Goal: Communication & Community: Answer question/provide support

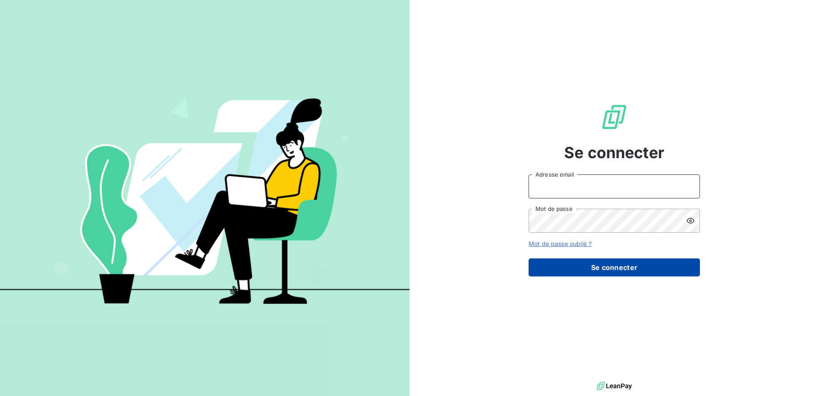
type input "[EMAIL_ADDRESS][DOMAIN_NAME]"
click at [575, 272] on button "Se connecter" at bounding box center [613, 267] width 171 height 18
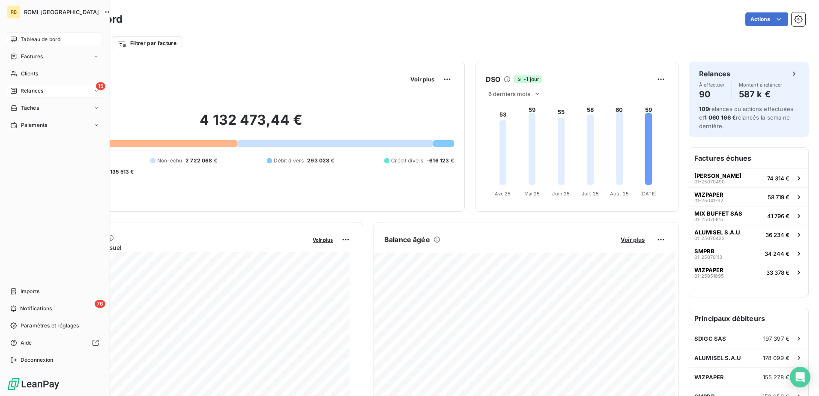
click at [17, 92] on div "Relances" at bounding box center [26, 91] width 33 height 8
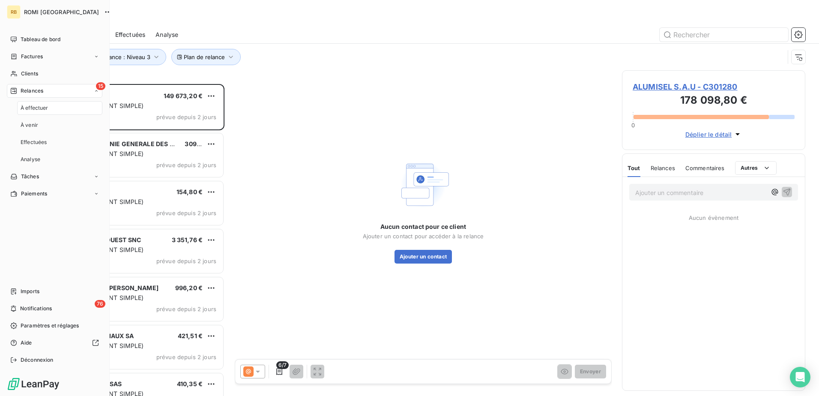
click at [54, 109] on div "À effectuer" at bounding box center [59, 108] width 85 height 14
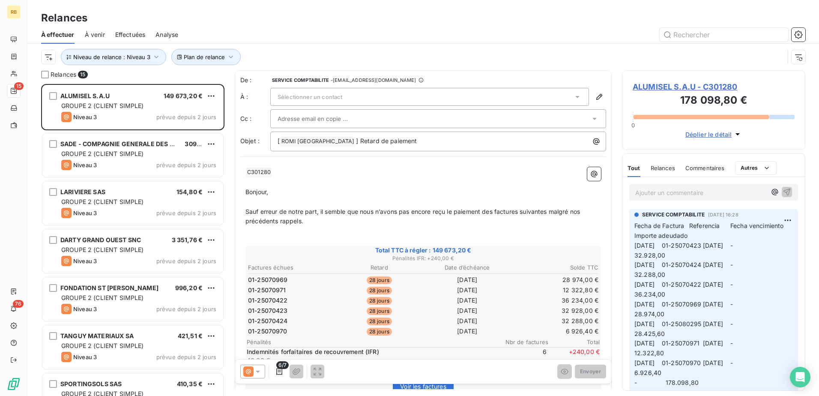
click at [717, 170] on span "Commentaires" at bounding box center [704, 167] width 39 height 7
click at [630, 170] on span "Tout" at bounding box center [633, 167] width 12 height 7
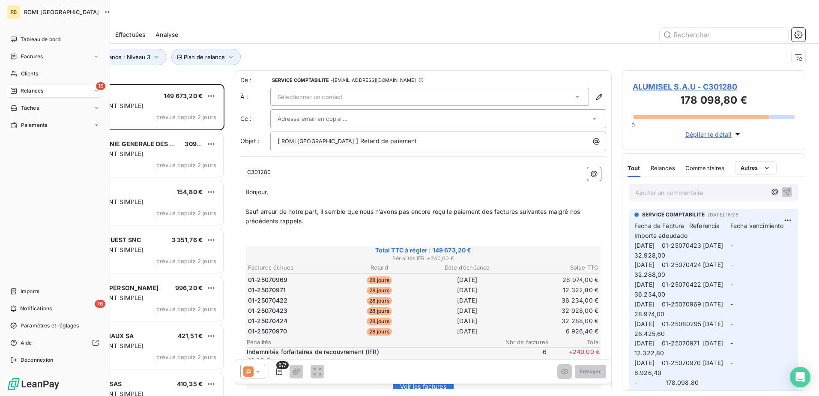
click at [15, 86] on div "15 Relances" at bounding box center [54, 91] width 95 height 14
click at [48, 107] on span "À effectuer" at bounding box center [35, 108] width 28 height 8
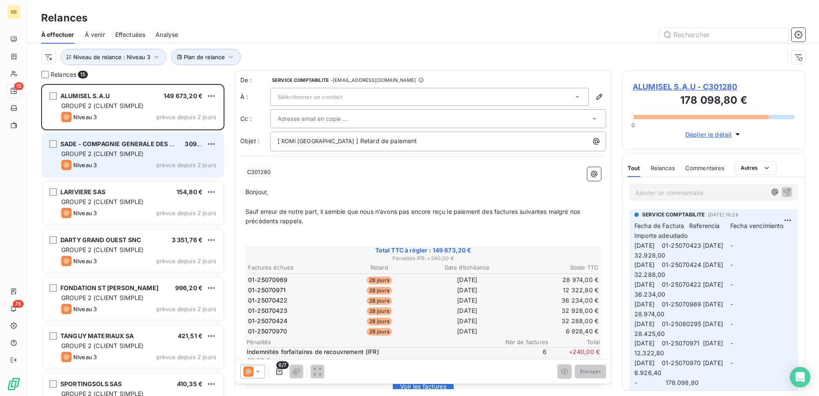
click at [148, 148] on div "SADE - COMPAGNIE GENERALE DES EXPLOITATIONS DU SUD" at bounding box center [118, 144] width 117 height 9
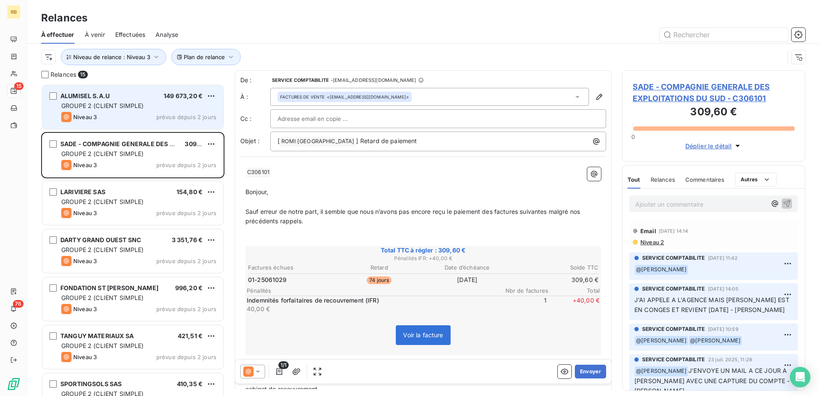
click at [146, 113] on div "Niveau 3 prévue depuis 2 jours" at bounding box center [138, 117] width 155 height 10
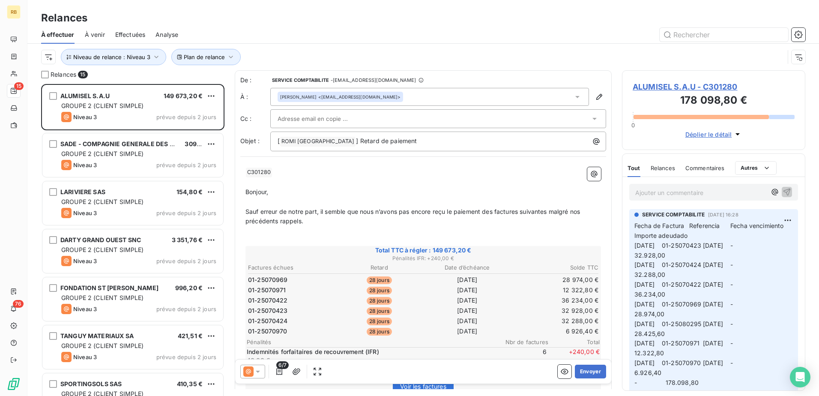
click at [86, 30] on span "À venir" at bounding box center [95, 34] width 20 height 9
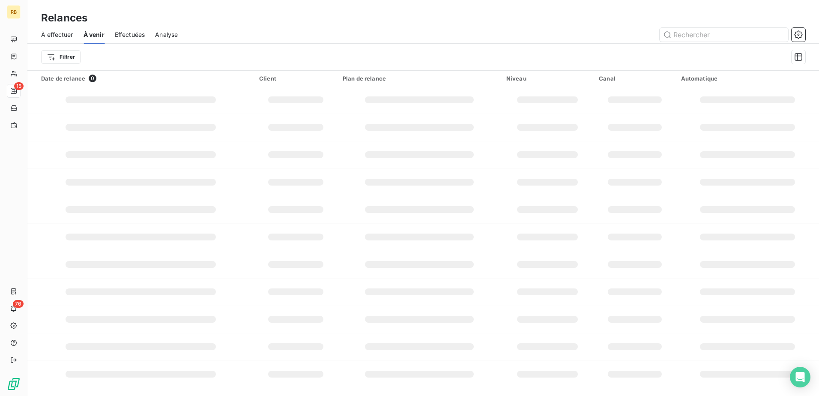
click at [60, 32] on span "À effectuer" at bounding box center [57, 34] width 32 height 9
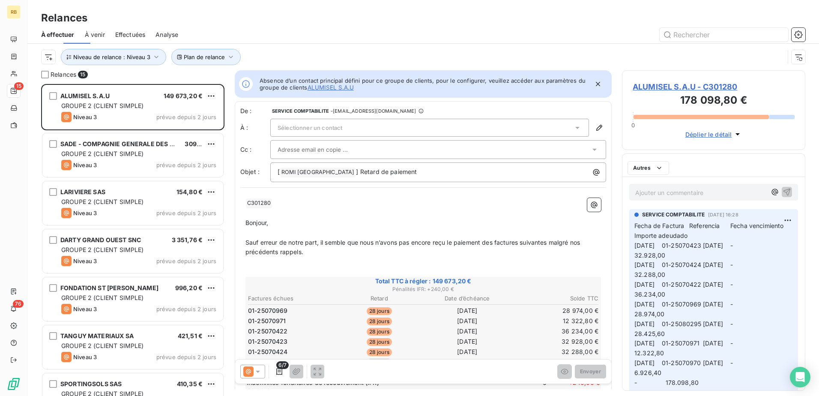
scroll to position [305, 177]
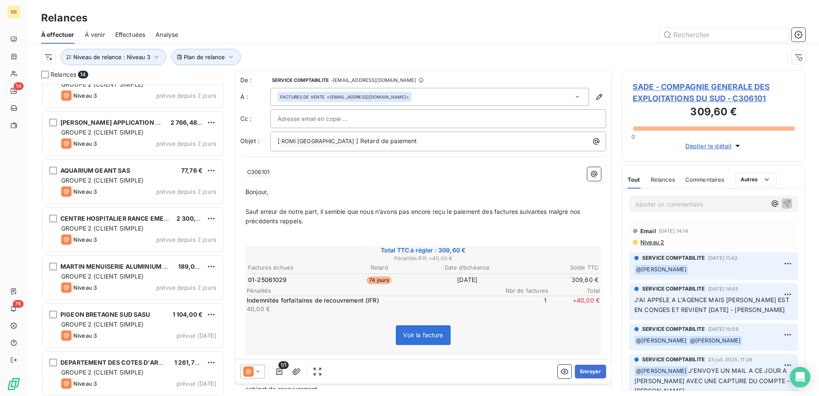
scroll to position [360, 0]
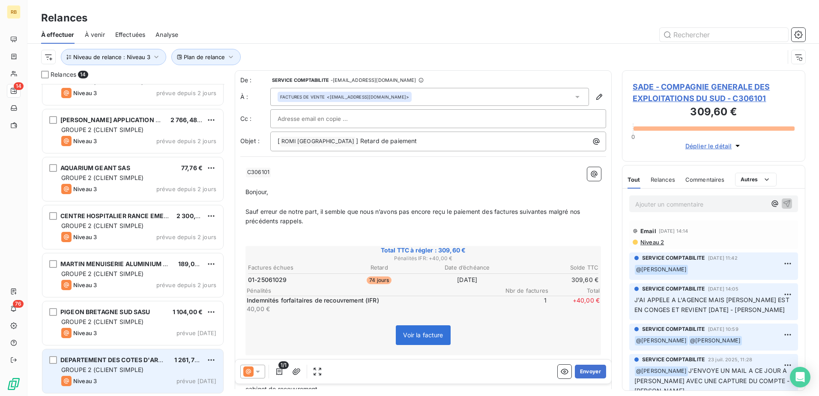
click at [125, 366] on span "GROUPE 2 (CLIENT SIMPLE)" at bounding box center [102, 369] width 83 height 7
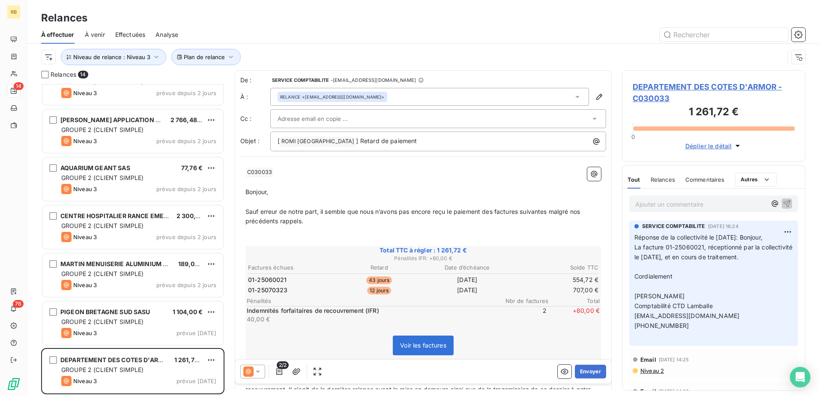
click at [686, 203] on p "Ajouter un commentaire ﻿" at bounding box center [700, 204] width 131 height 11
click at [770, 203] on icon "button" at bounding box center [774, 203] width 9 height 9
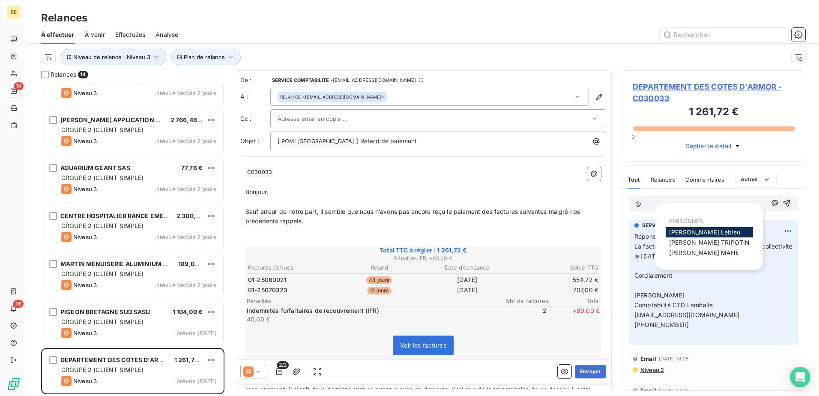
click at [708, 231] on span "[PERSON_NAME]" at bounding box center [704, 231] width 71 height 7
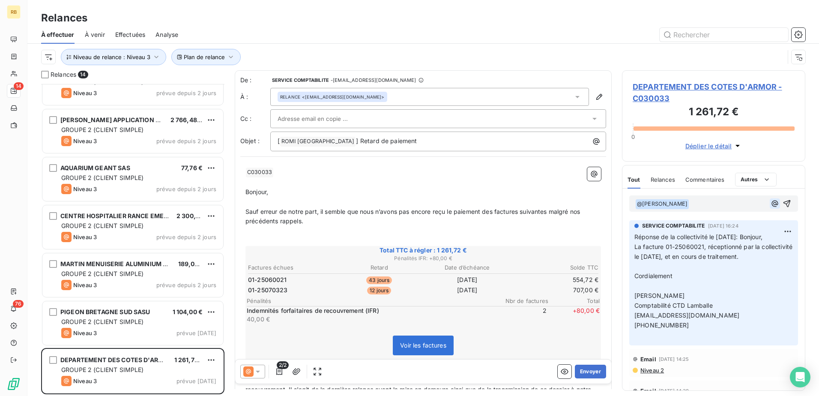
click at [770, 199] on icon "button" at bounding box center [774, 203] width 9 height 9
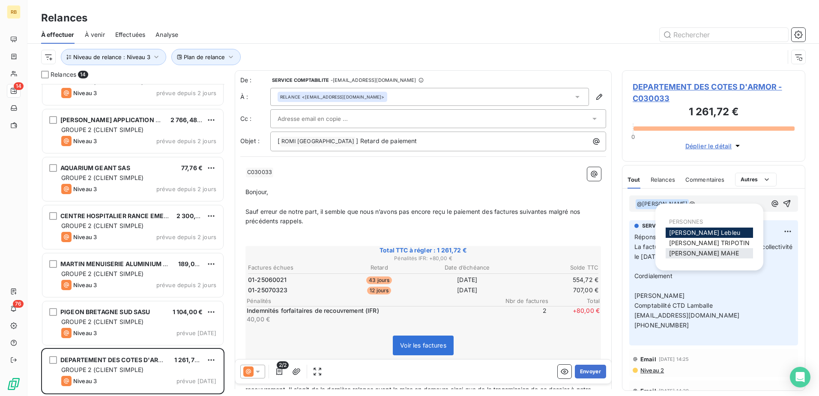
click at [712, 250] on div "[PERSON_NAME]" at bounding box center [708, 253] width 87 height 10
click at [715, 252] on div "[PERSON_NAME]" at bounding box center [708, 253] width 87 height 10
click at [704, 252] on span "[PERSON_NAME]" at bounding box center [704, 252] width 70 height 7
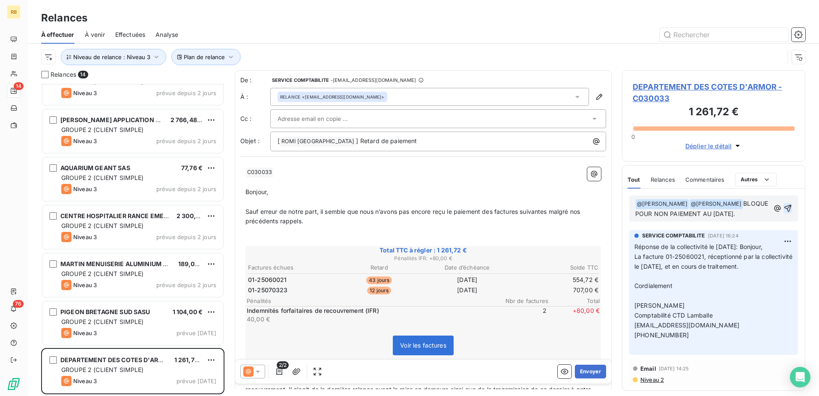
click at [783, 207] on icon "button" at bounding box center [787, 208] width 9 height 9
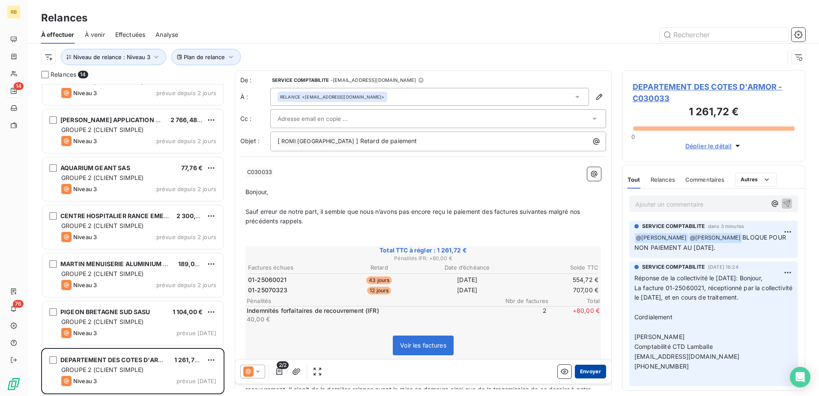
click at [584, 369] on button "Envoyer" at bounding box center [590, 371] width 31 height 14
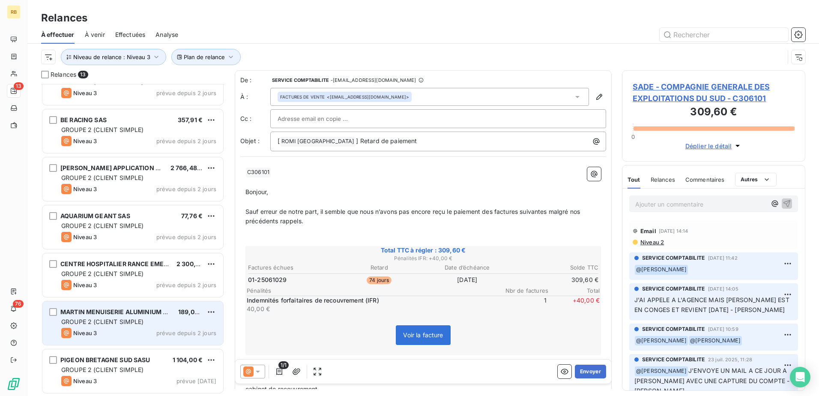
scroll to position [312, 0]
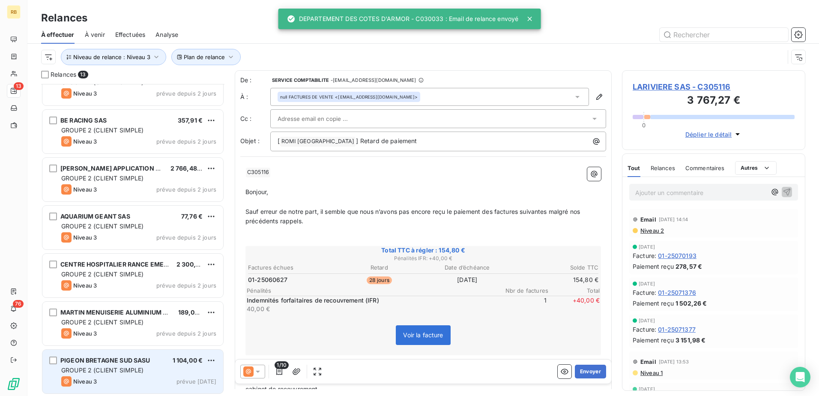
click at [131, 365] on div "PIGEON BRETAGNE SUD SASU 1 104,00 € GROUPE 2 (CLIENT SIMPLE) Niveau 3 prévue [D…" at bounding box center [132, 371] width 181 height 44
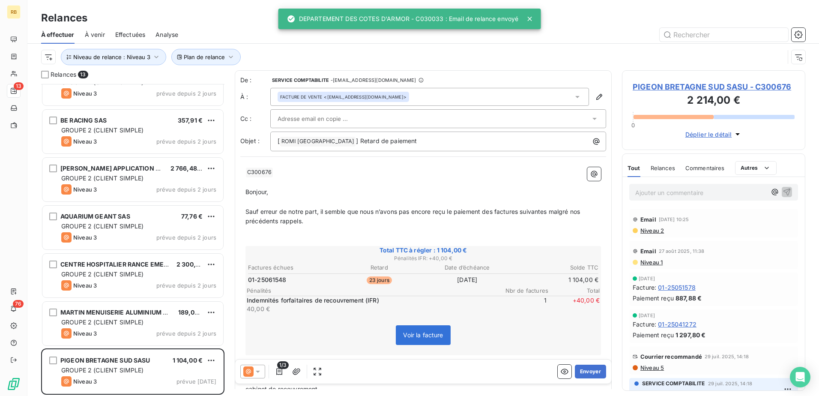
click at [700, 195] on p "Ajouter un commentaire ﻿" at bounding box center [700, 192] width 131 height 11
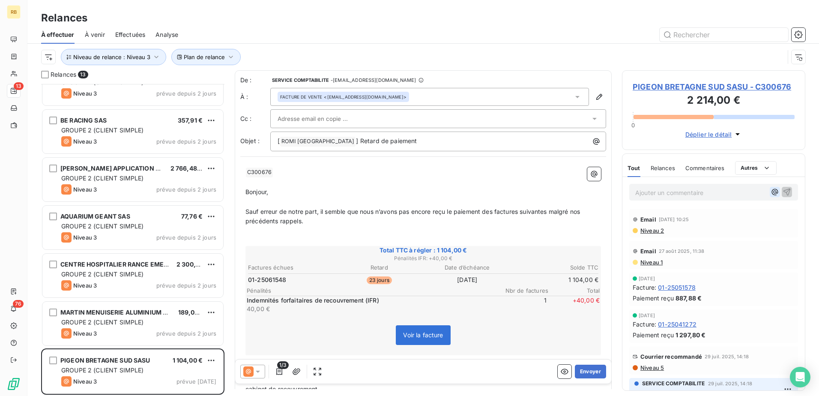
click at [770, 194] on icon "button" at bounding box center [774, 192] width 9 height 9
click at [691, 218] on span "[PERSON_NAME]" at bounding box center [706, 220] width 74 height 7
click at [711, 193] on p "﻿ @ [PERSON_NAME] ﻿ ﻿" at bounding box center [700, 192] width 131 height 10
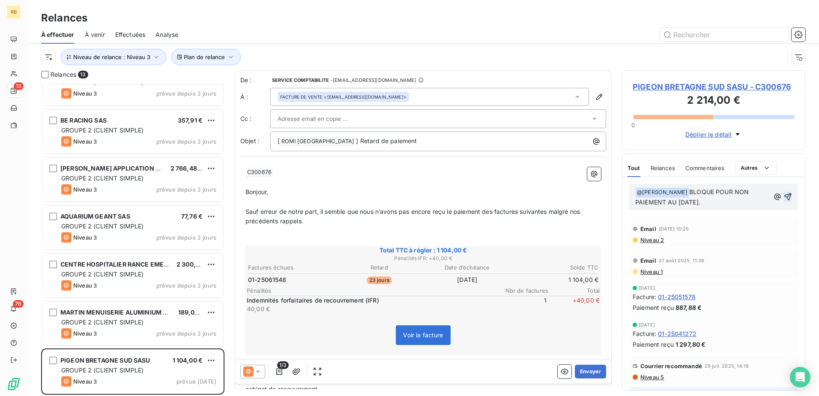
click at [783, 199] on icon "button" at bounding box center [787, 196] width 9 height 9
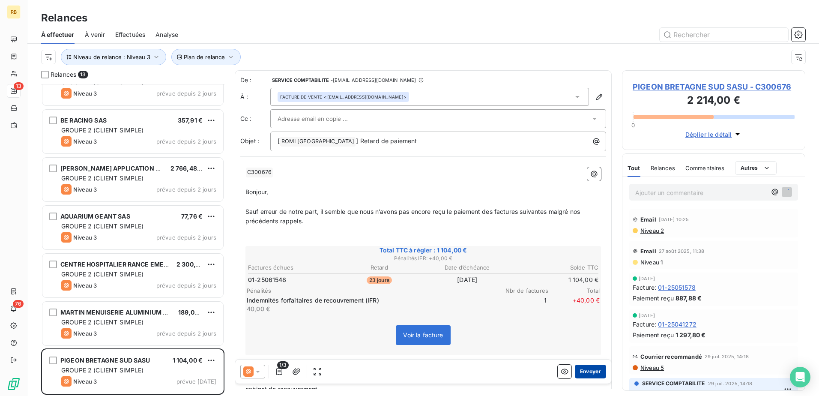
click at [589, 371] on button "Envoyer" at bounding box center [590, 371] width 31 height 14
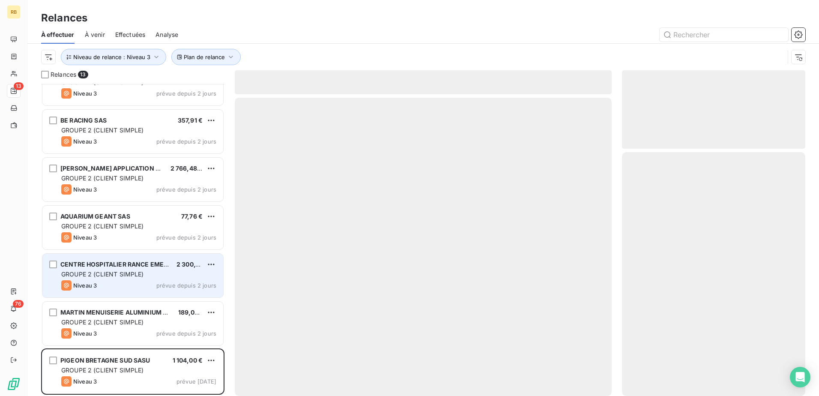
scroll to position [264, 0]
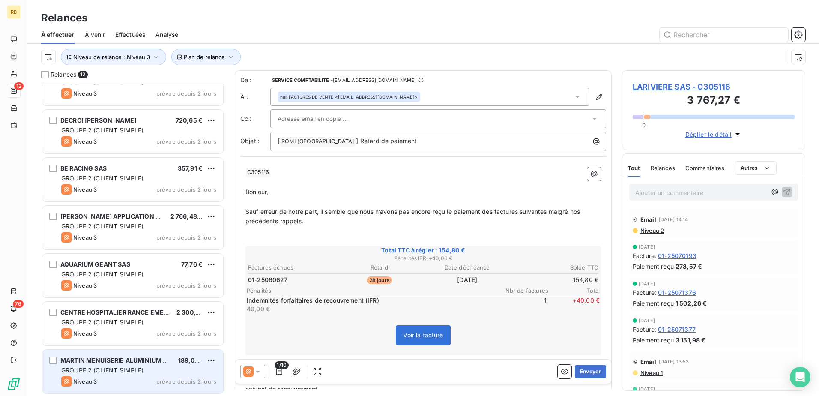
click at [130, 373] on span "GROUPE 2 (CLIENT SIMPLE)" at bounding box center [102, 369] width 83 height 7
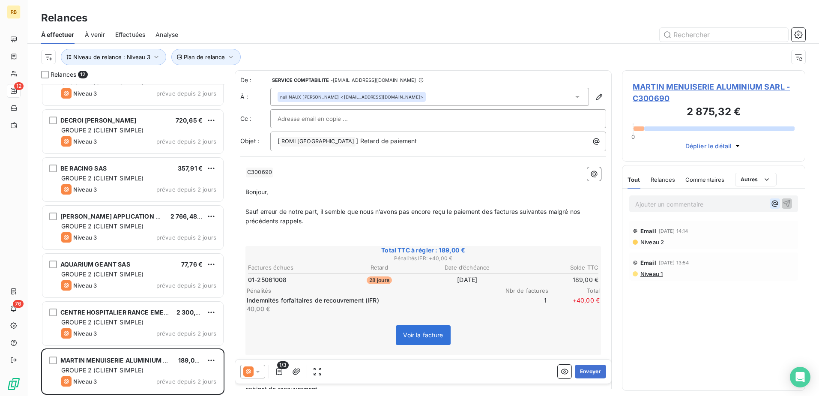
click at [774, 204] on icon "button" at bounding box center [774, 203] width 9 height 9
click at [659, 205] on p "@" at bounding box center [700, 204] width 131 height 10
click at [775, 205] on icon "button" at bounding box center [774, 203] width 9 height 9
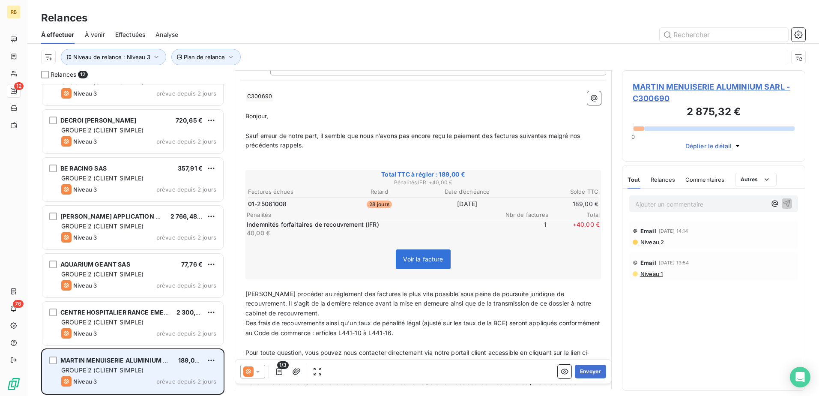
scroll to position [86, 0]
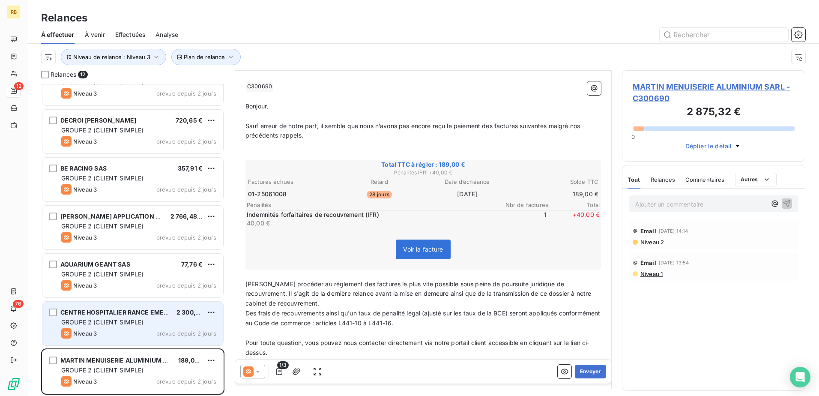
click at [102, 322] on span "GROUPE 2 (CLIENT SIMPLE)" at bounding box center [102, 321] width 83 height 7
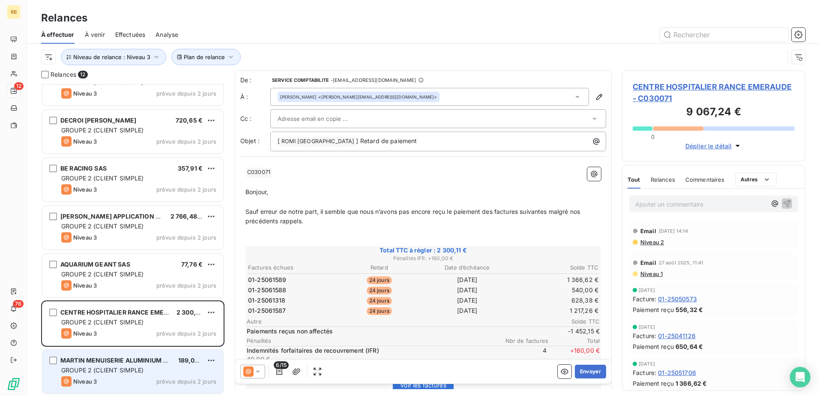
click at [122, 369] on span "GROUPE 2 (CLIENT SIMPLE)" at bounding box center [102, 369] width 83 height 7
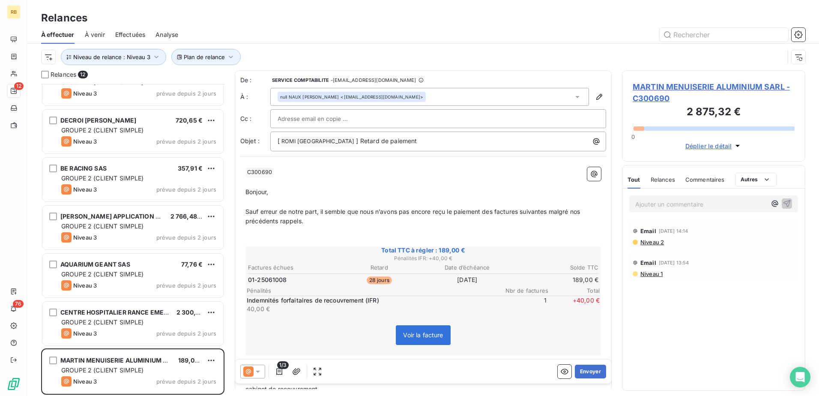
click at [701, 209] on div "Ajouter un commentaire ﻿" at bounding box center [713, 203] width 169 height 17
click at [720, 199] on p "Ajouter un commentaire ﻿" at bounding box center [700, 204] width 131 height 11
click at [773, 203] on icon "button" at bounding box center [774, 203] width 9 height 9
click at [732, 238] on div "PERSONNES [PERSON_NAME]" at bounding box center [715, 226] width 87 height 26
click at [729, 233] on div "[PERSON_NAME]" at bounding box center [715, 232] width 87 height 10
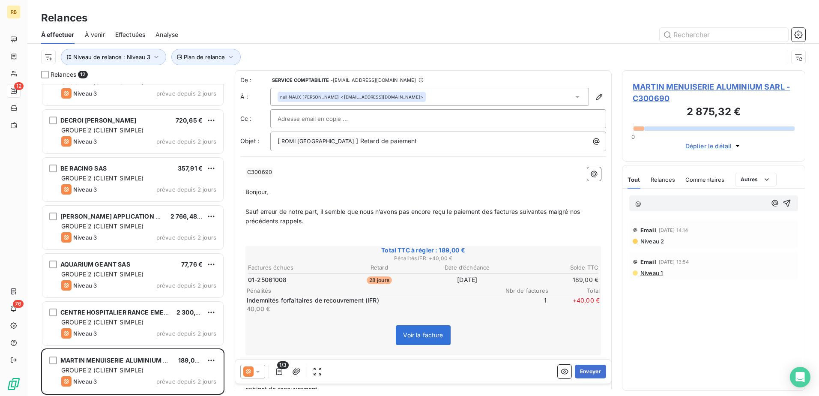
click at [694, 197] on div "@" at bounding box center [713, 203] width 169 height 16
click at [691, 204] on body "RB 12 76 Relances À effectuer À venir Effectuées Analyse Plan de relance Niveau…" at bounding box center [409, 198] width 819 height 396
click at [743, 270] on div "Niveau 1" at bounding box center [713, 272] width 162 height 7
click at [739, 205] on body "RB 12 76 Relances À effectuer À venir Effectuées Analyse Plan de relance Niveau…" at bounding box center [409, 198] width 819 height 396
click at [760, 180] on html "RB 12 76 Relances À effectuer À venir Effectuées Analyse Plan de relance Niveau…" at bounding box center [409, 198] width 819 height 396
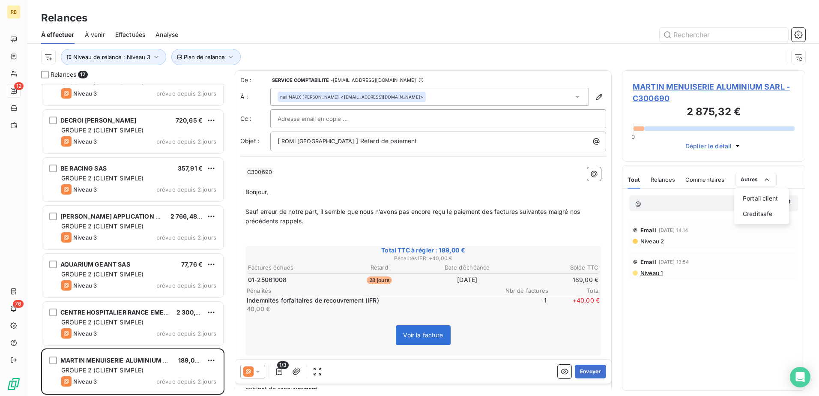
click at [688, 210] on html "RB 12 76 Relances À effectuer À venir Effectuées Analyse Plan de relance Niveau…" at bounding box center [409, 198] width 819 height 396
click at [705, 203] on p "@" at bounding box center [700, 204] width 131 height 10
click at [772, 206] on icon "button" at bounding box center [774, 203] width 9 height 9
click at [691, 85] on span "MARTIN MENUISERIE ALUMINIUM SARL - C300690" at bounding box center [713, 92] width 162 height 23
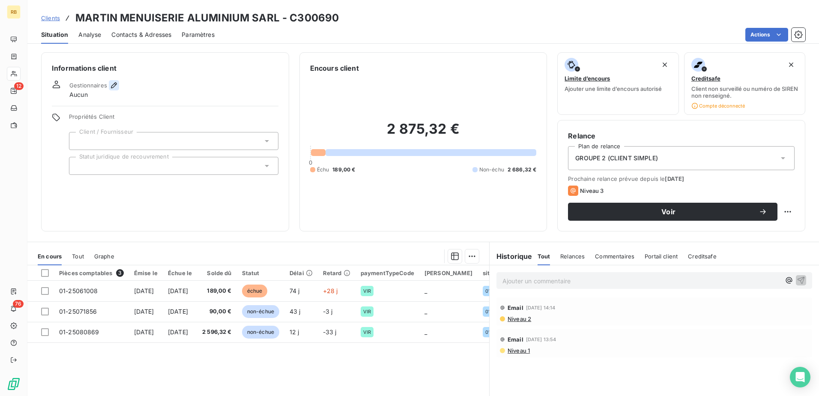
click at [117, 83] on icon "button" at bounding box center [114, 85] width 9 height 9
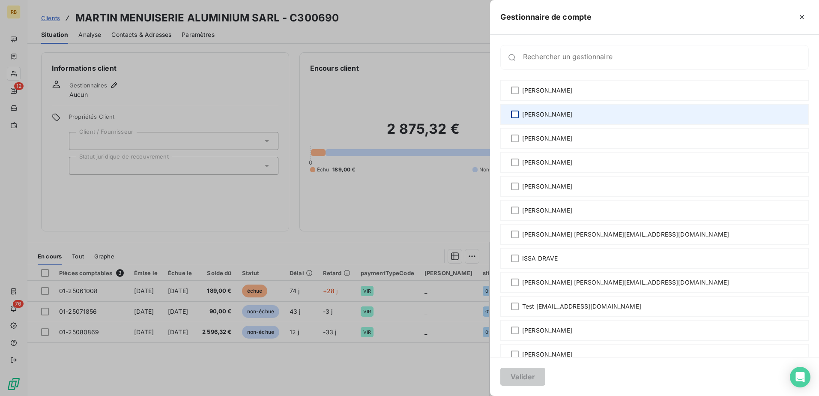
click at [515, 114] on div at bounding box center [515, 114] width 8 height 8
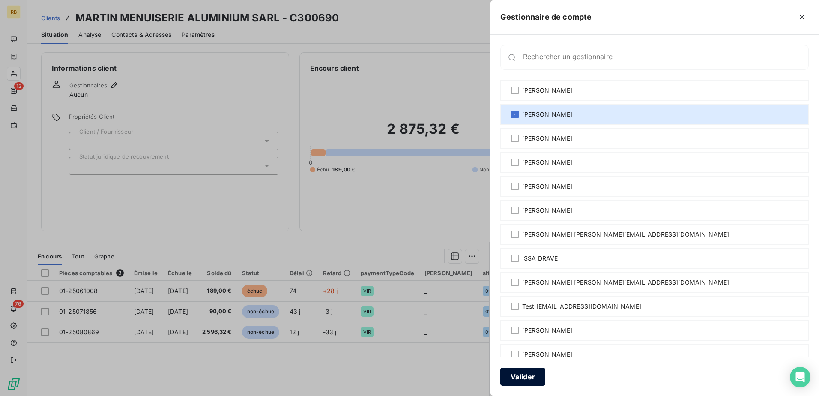
click at [517, 374] on button "Valider" at bounding box center [522, 376] width 45 height 18
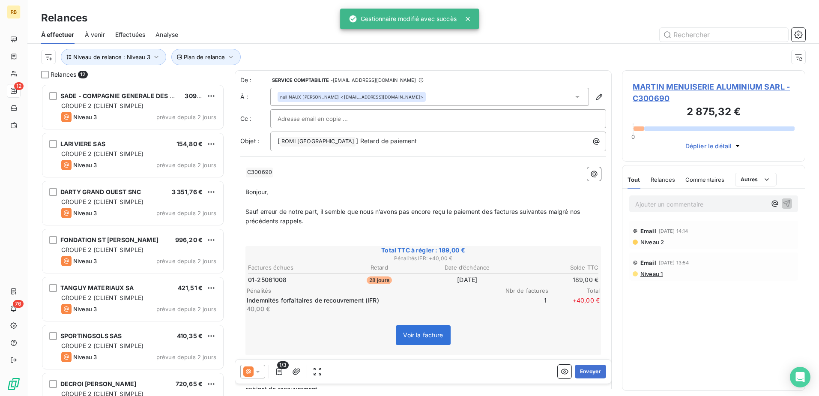
scroll to position [305, 177]
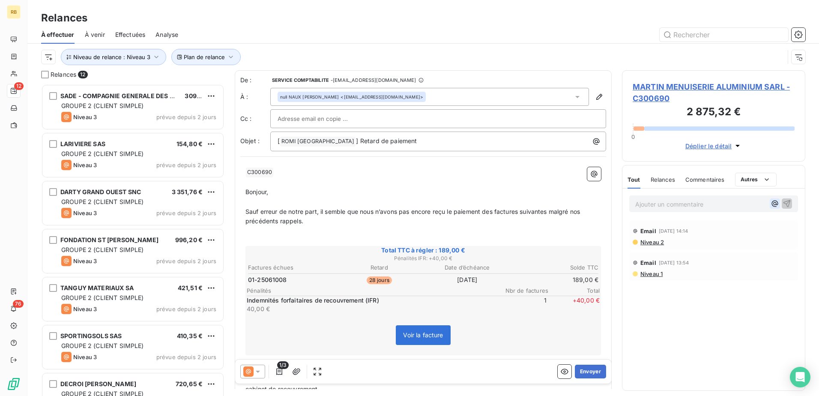
click at [774, 207] on icon "button" at bounding box center [774, 203] width 9 height 9
click at [706, 232] on span "[PERSON_NAME]" at bounding box center [716, 231] width 83 height 7
click at [718, 200] on p "﻿ @ [PERSON_NAME] ﻿ ﻿" at bounding box center [700, 204] width 131 height 10
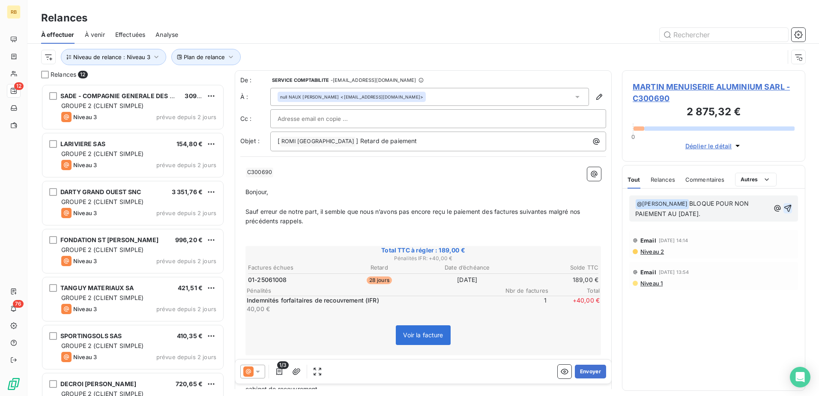
click at [787, 207] on icon "button" at bounding box center [787, 208] width 9 height 9
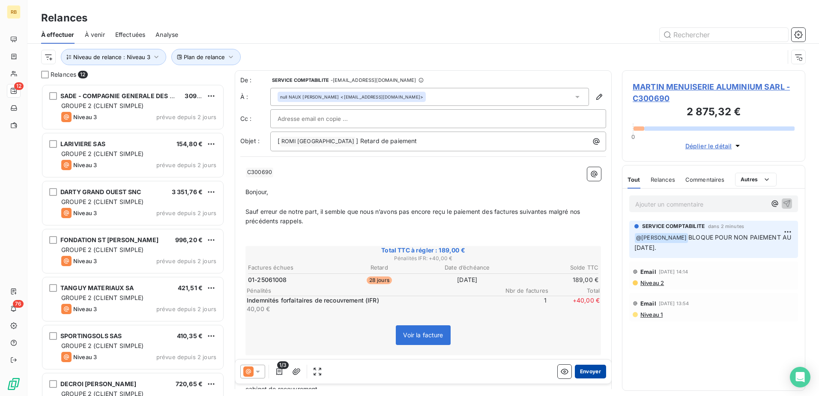
click at [581, 370] on button "Envoyer" at bounding box center [590, 371] width 31 height 14
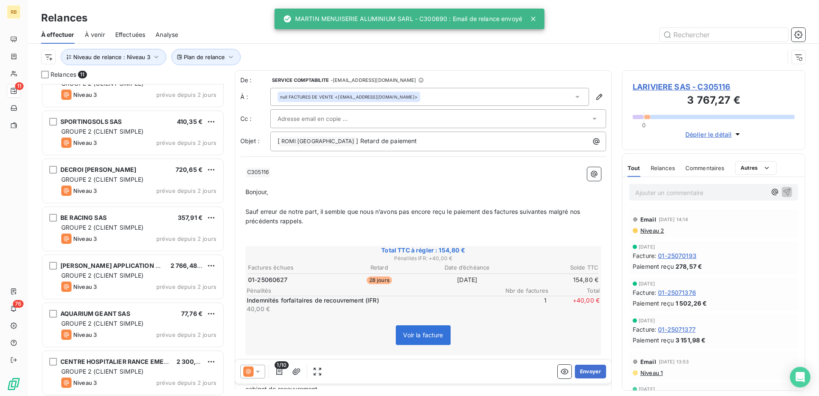
scroll to position [216, 0]
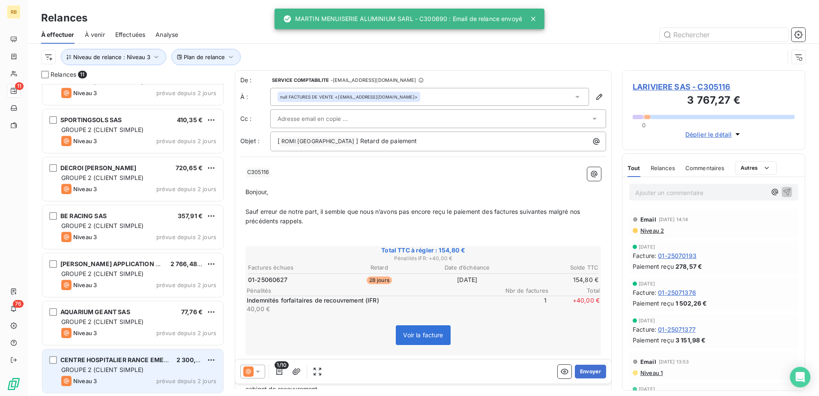
click at [142, 367] on span "GROUPE 2 (CLIENT SIMPLE)" at bounding box center [102, 369] width 83 height 7
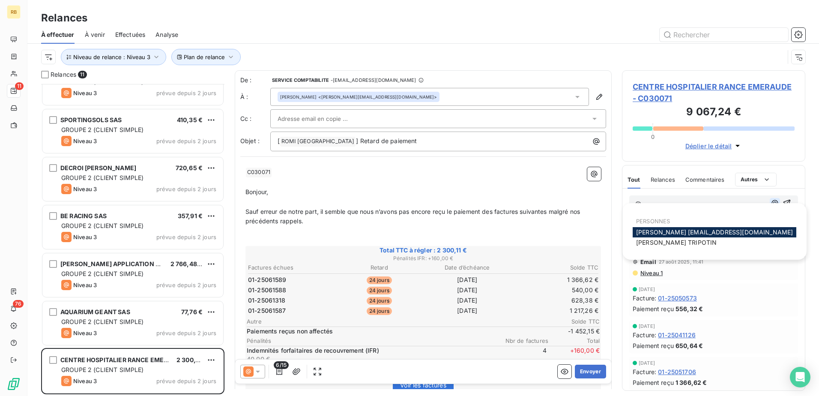
click at [772, 203] on icon "button" at bounding box center [775, 203] width 6 height 6
click at [696, 233] on span "[PERSON_NAME] [PERSON_NAME][EMAIL_ADDRESS][DOMAIN_NAME]" at bounding box center [714, 231] width 157 height 7
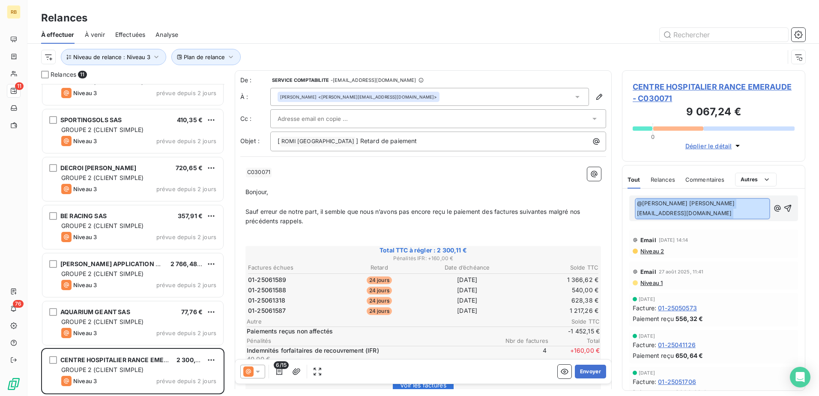
drag, startPoint x: 749, startPoint y: 205, endPoint x: 546, endPoint y: 205, distance: 202.5
click at [546, 205] on div "Relances 11 FONDATION ST [PERSON_NAME] 996,20 € GROUPE 2 (CLIENT SIMPLE) Niveau…" at bounding box center [422, 232] width 791 height 325
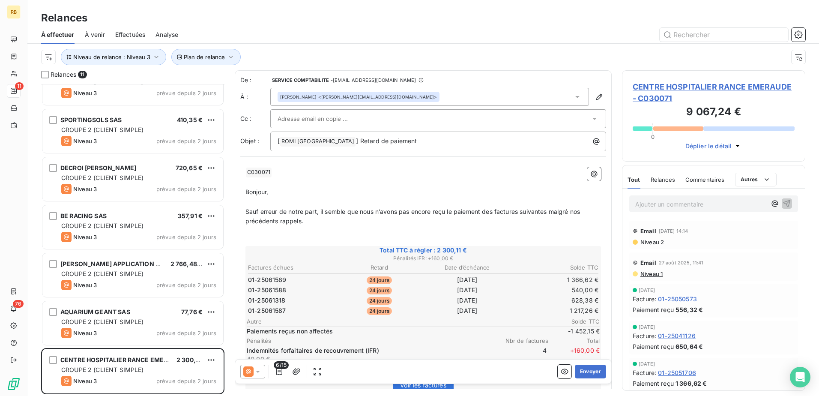
click at [702, 86] on span "CENTRE HOSPITALIER RANCE EMERAUDE - C030071" at bounding box center [713, 92] width 162 height 23
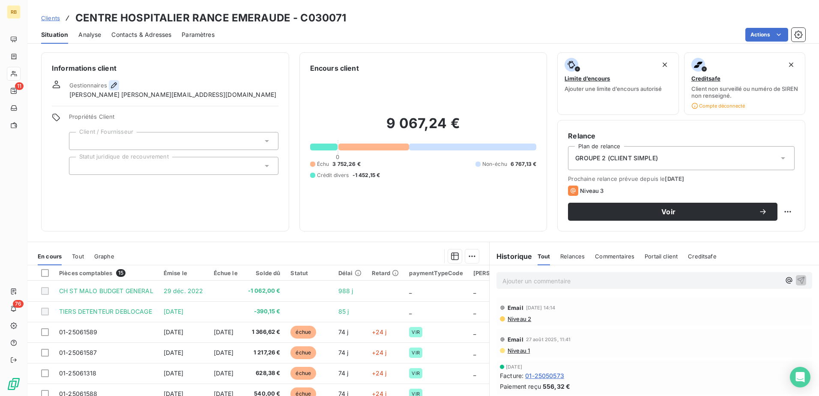
click at [113, 85] on icon "button" at bounding box center [114, 85] width 9 height 9
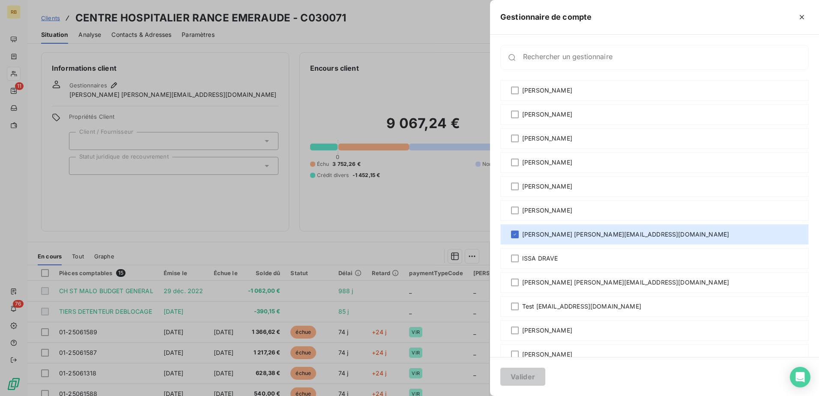
click at [570, 62] on div "Rechercher un gestionnaire" at bounding box center [654, 57] width 308 height 25
drag, startPoint x: 570, startPoint y: 62, endPoint x: 570, endPoint y: 67, distance: 5.6
click at [570, 67] on div "Rechercher un gestionnaire" at bounding box center [654, 57] width 308 height 25
click at [612, 58] on input "Rechercher un gestionnaire" at bounding box center [665, 61] width 285 height 9
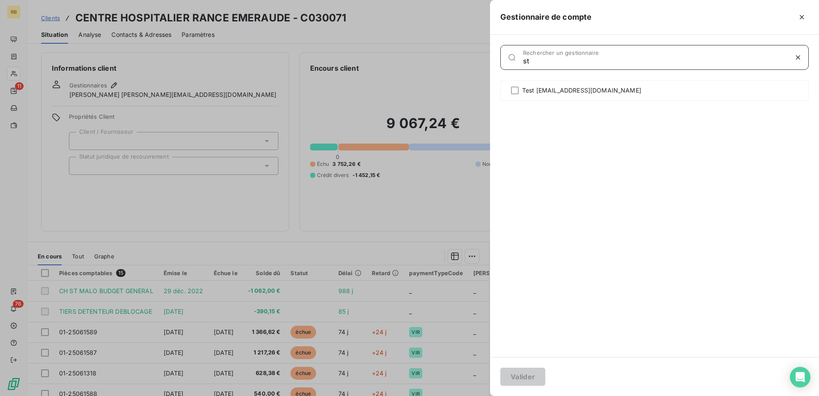
type input "s"
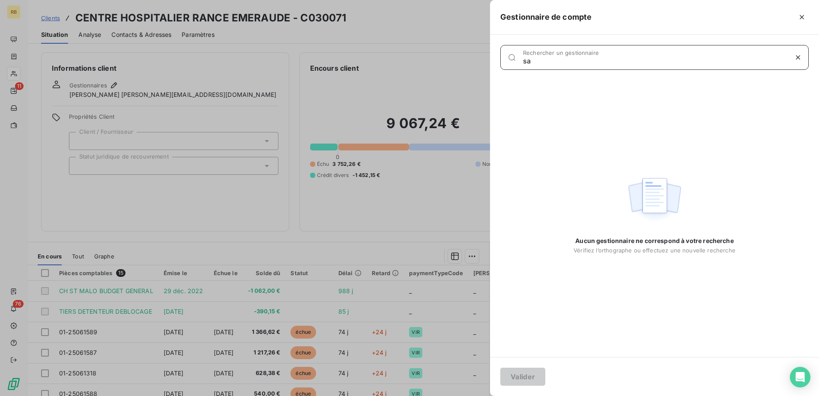
type input "s"
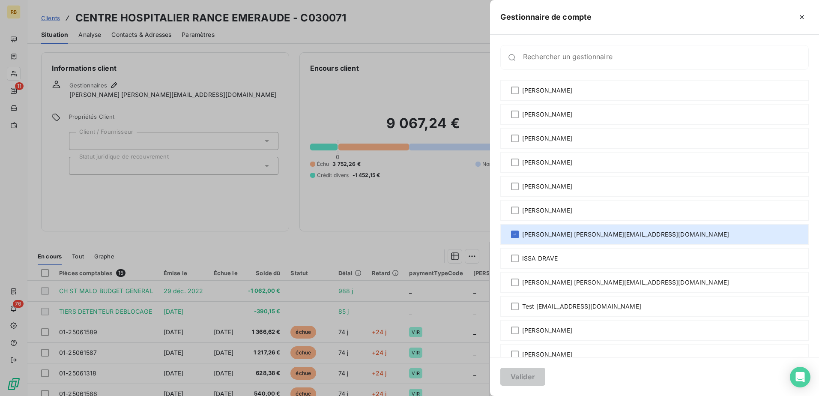
click at [453, 176] on div at bounding box center [409, 198] width 819 height 396
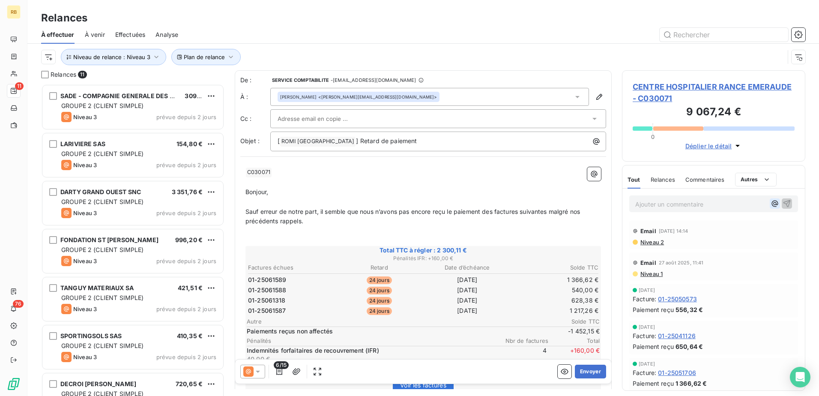
click at [770, 206] on icon "button" at bounding box center [774, 203] width 9 height 9
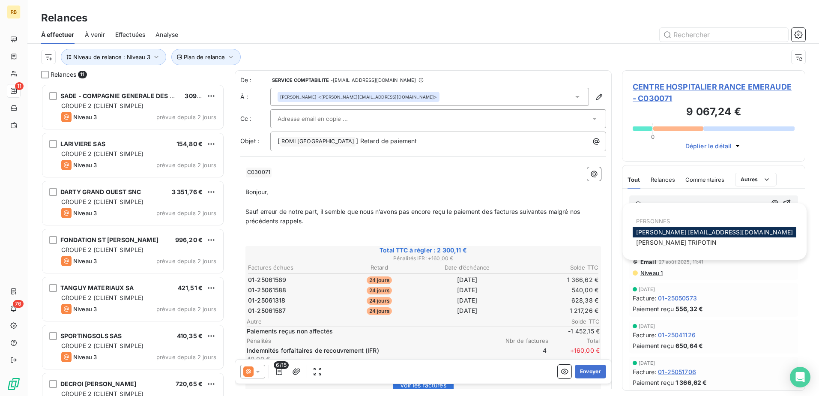
click at [698, 232] on span "[PERSON_NAME] [PERSON_NAME][EMAIL_ADDRESS][DOMAIN_NAME]" at bounding box center [714, 231] width 157 height 7
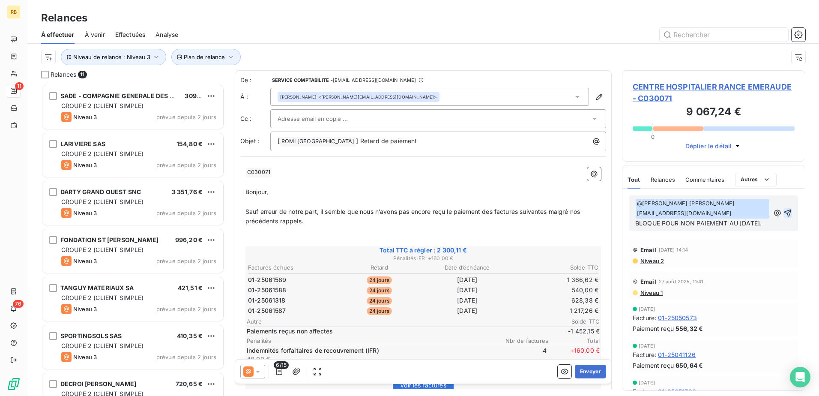
click at [783, 212] on icon "button" at bounding box center [787, 213] width 9 height 9
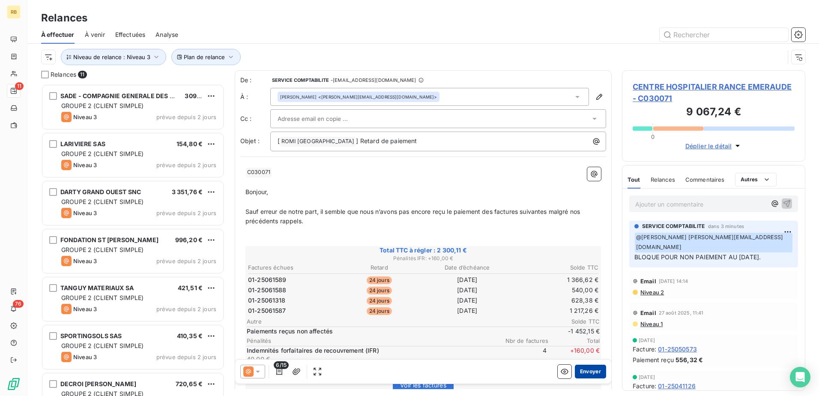
click at [585, 374] on button "Envoyer" at bounding box center [590, 371] width 31 height 14
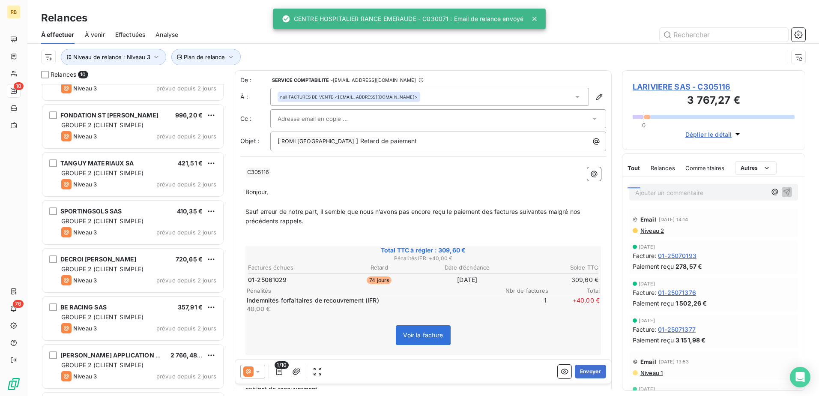
scroll to position [168, 0]
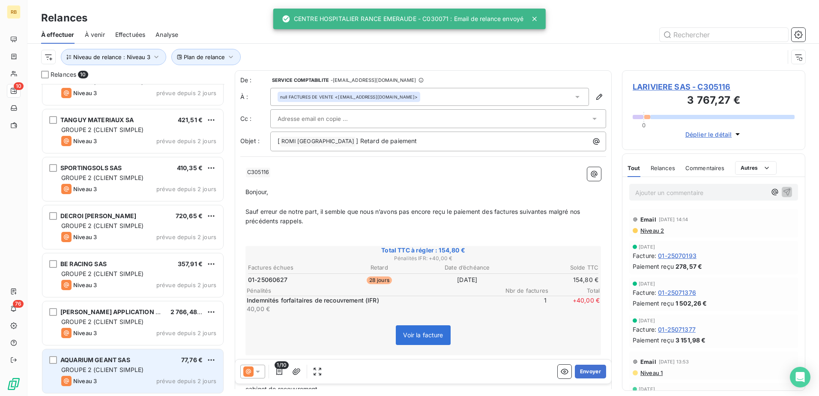
click at [140, 373] on div "GROUPE 2 (CLIENT SIMPLE)" at bounding box center [138, 369] width 155 height 9
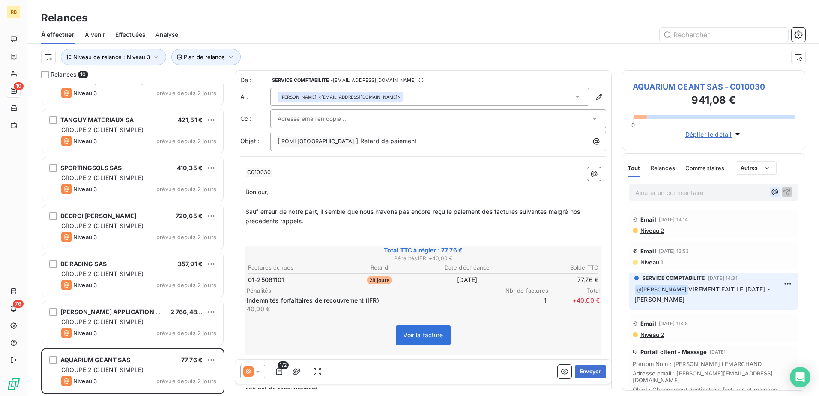
click at [770, 190] on icon "button" at bounding box center [774, 192] width 9 height 9
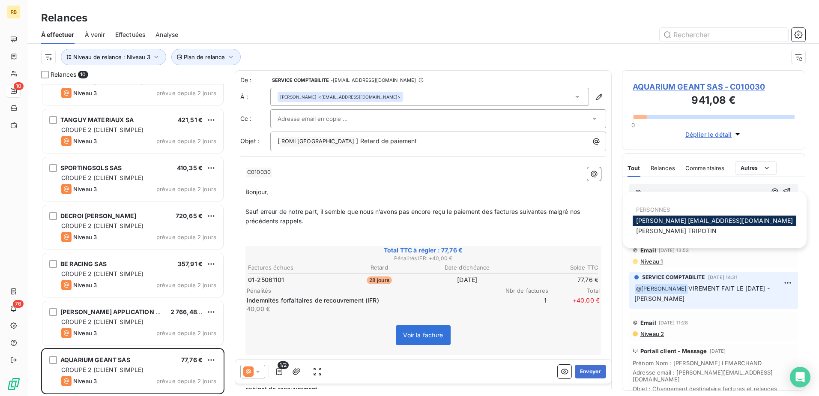
click at [704, 220] on span "[PERSON_NAME] [PERSON_NAME][EMAIL_ADDRESS][DOMAIN_NAME]" at bounding box center [714, 220] width 157 height 7
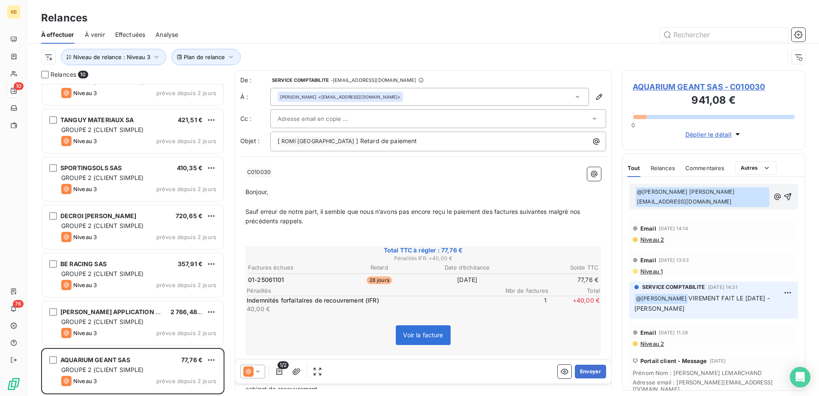
click at [744, 193] on span "@ [PERSON_NAME] [PERSON_NAME][EMAIL_ADDRESS][DOMAIN_NAME] ﻿" at bounding box center [702, 197] width 134 height 20
click at [746, 193] on p "﻿ @ [PERSON_NAME] [PERSON_NAME][EMAIL_ADDRESS][DOMAIN_NAME] ﻿ ﻿" at bounding box center [702, 197] width 134 height 20
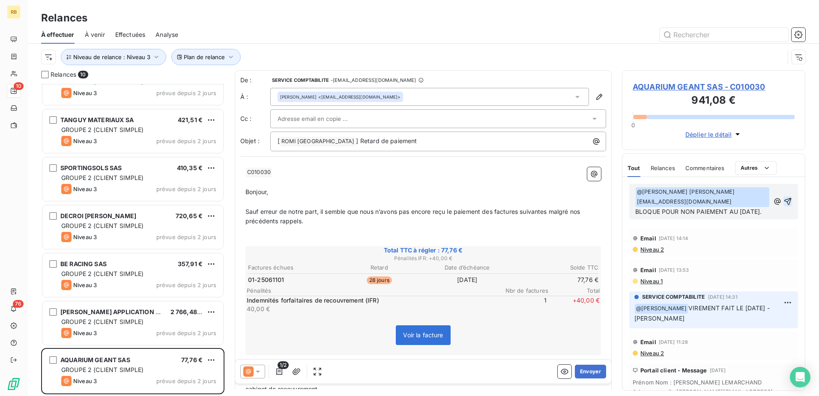
click at [784, 200] on icon "button" at bounding box center [787, 201] width 7 height 7
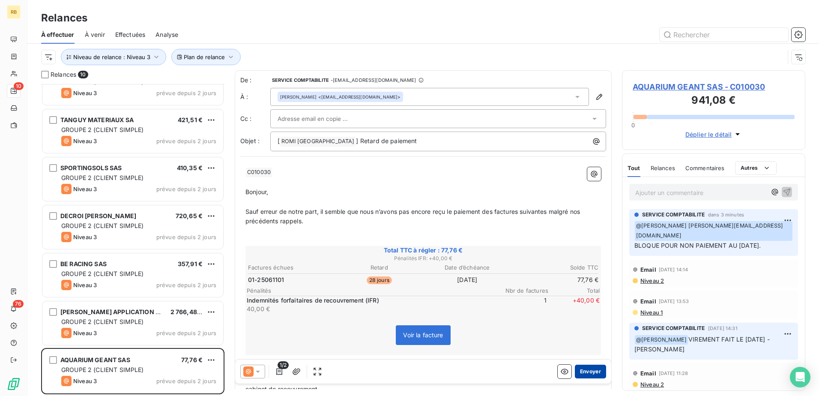
click at [580, 372] on button "Envoyer" at bounding box center [590, 371] width 31 height 14
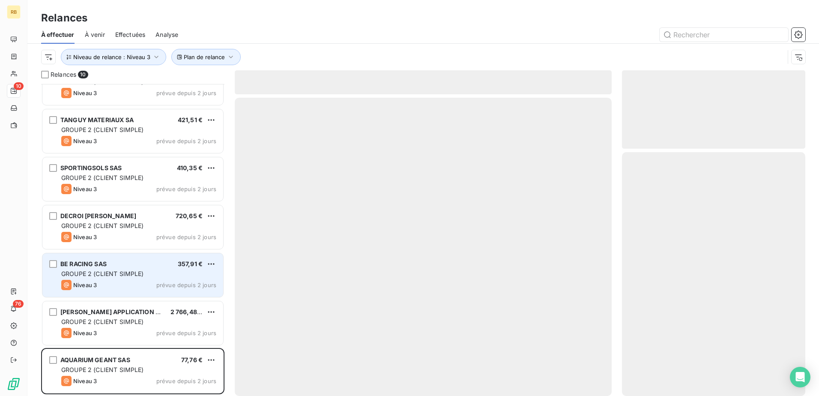
scroll to position [120, 0]
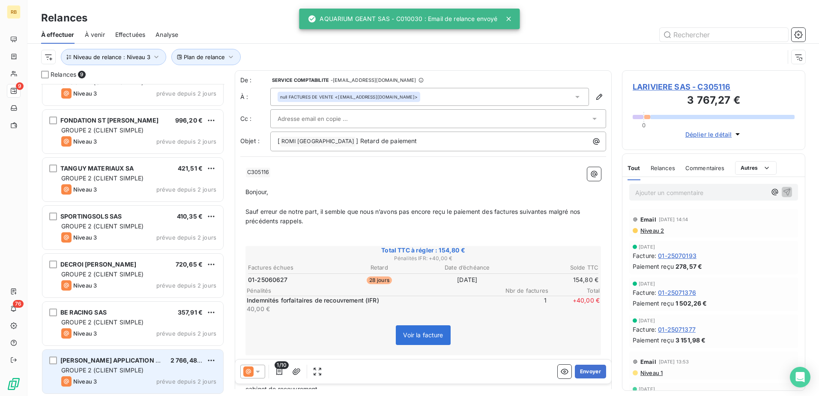
click at [135, 365] on div "[PERSON_NAME] APPLICATION SA 2 766,48 € GROUPE 2 (CLIENT SIMPLE) Niveau 3 prévu…" at bounding box center [132, 371] width 181 height 44
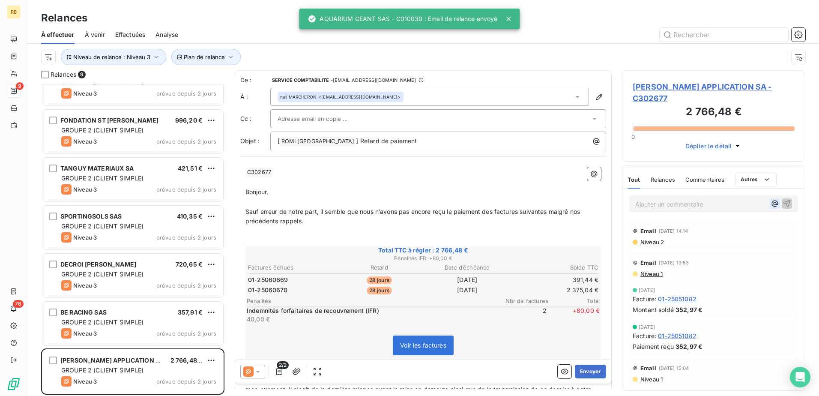
click at [770, 203] on icon "button" at bounding box center [774, 203] width 9 height 9
click at [722, 246] on div "[PERSON_NAME]" at bounding box center [719, 242] width 109 height 10
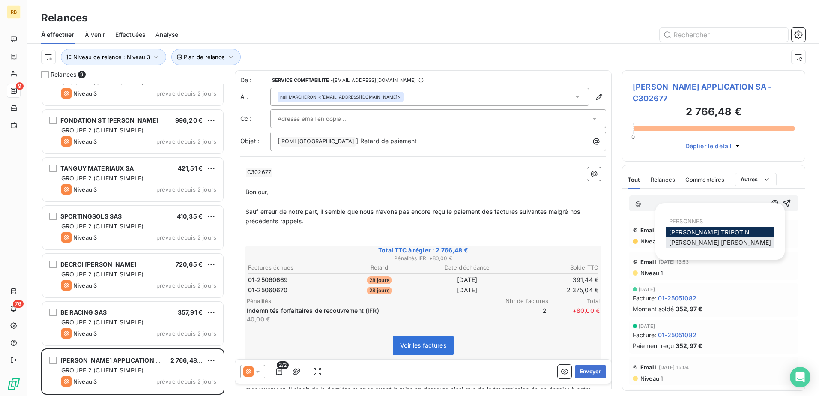
click at [722, 243] on div "[PERSON_NAME]" at bounding box center [719, 242] width 109 height 10
click at [706, 241] on span "[PERSON_NAME]" at bounding box center [720, 241] width 102 height 7
click at [715, 200] on p "﻿ @ [PERSON_NAME] ﻿ ﻿" at bounding box center [700, 204] width 131 height 10
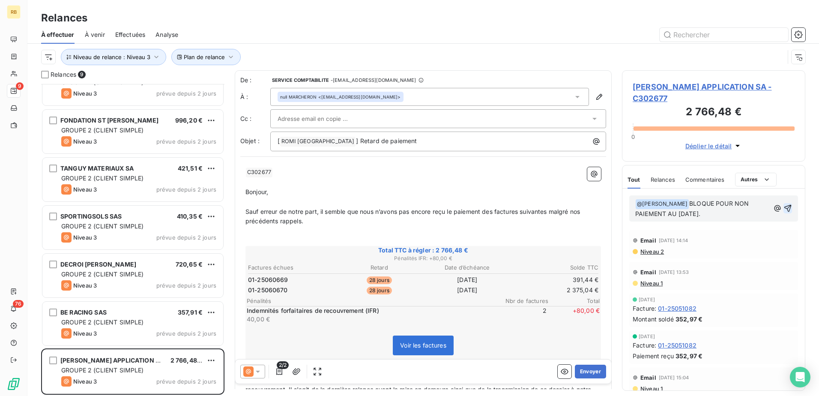
click at [784, 208] on icon "button" at bounding box center [787, 208] width 7 height 7
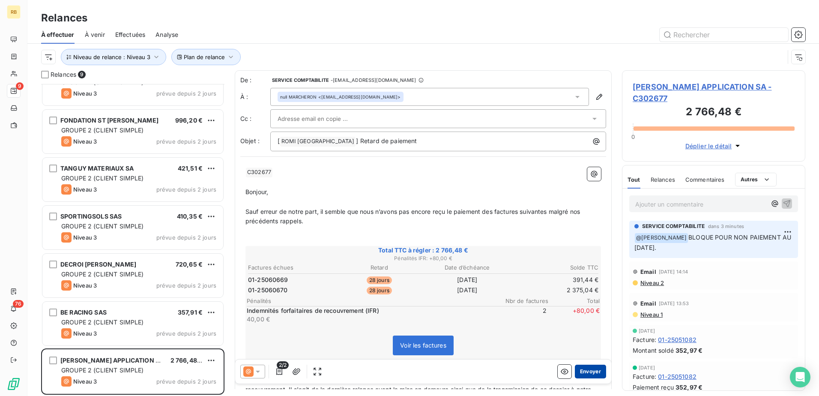
click at [585, 372] on button "Envoyer" at bounding box center [590, 371] width 31 height 14
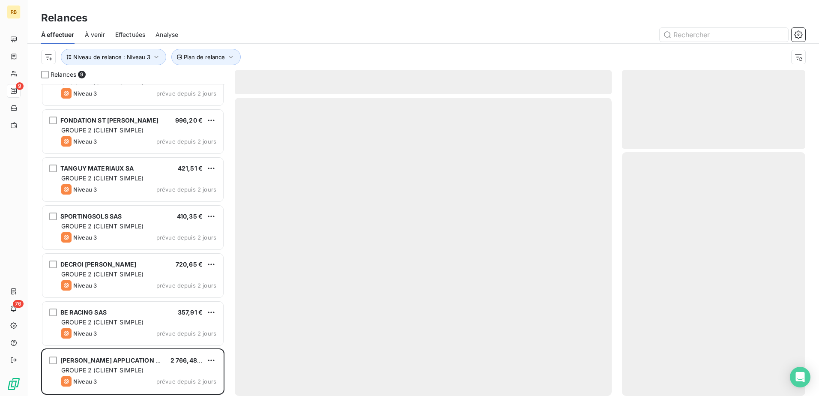
scroll to position [72, 0]
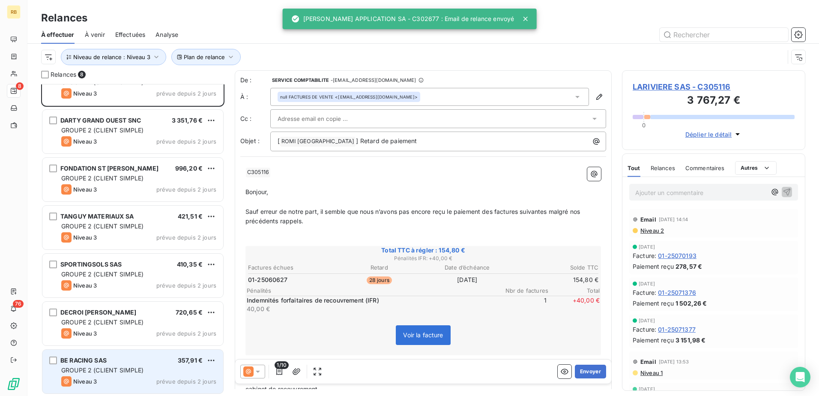
click at [79, 358] on span "BE RACING SAS" at bounding box center [83, 359] width 46 height 7
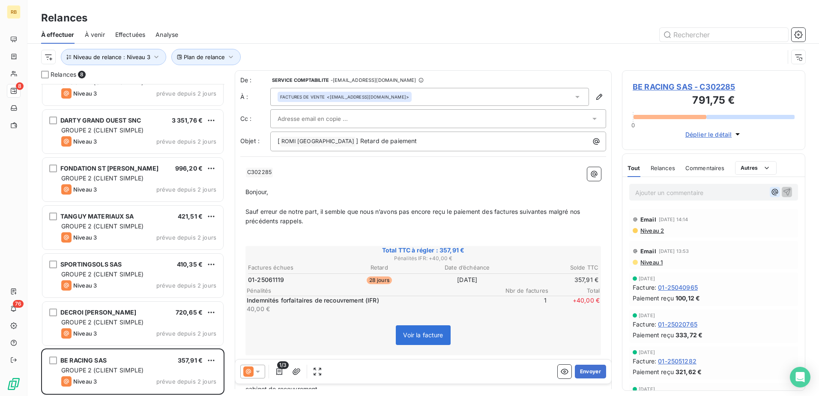
click at [770, 196] on icon "button" at bounding box center [774, 192] width 9 height 9
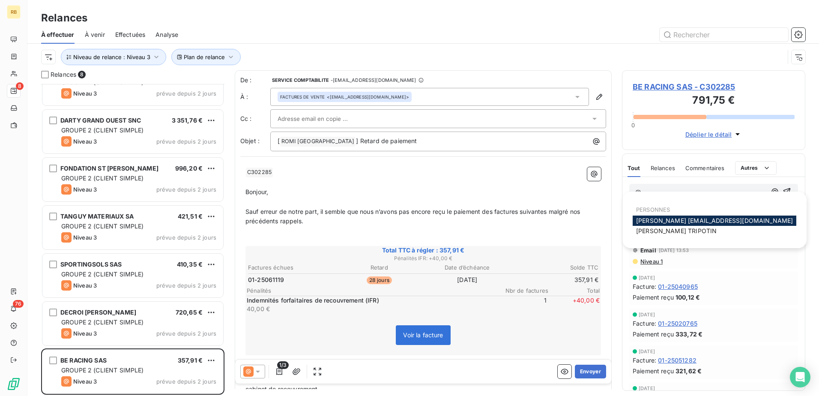
click at [715, 222] on span "[PERSON_NAME] [PERSON_NAME][EMAIL_ADDRESS][DOMAIN_NAME]" at bounding box center [714, 220] width 157 height 7
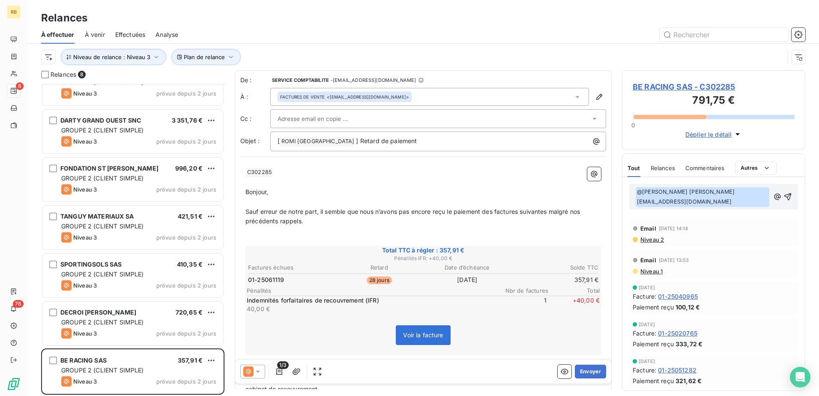
click at [754, 190] on p "﻿ @ [PERSON_NAME] [PERSON_NAME][EMAIL_ADDRESS][DOMAIN_NAME] ﻿ ﻿" at bounding box center [702, 197] width 134 height 20
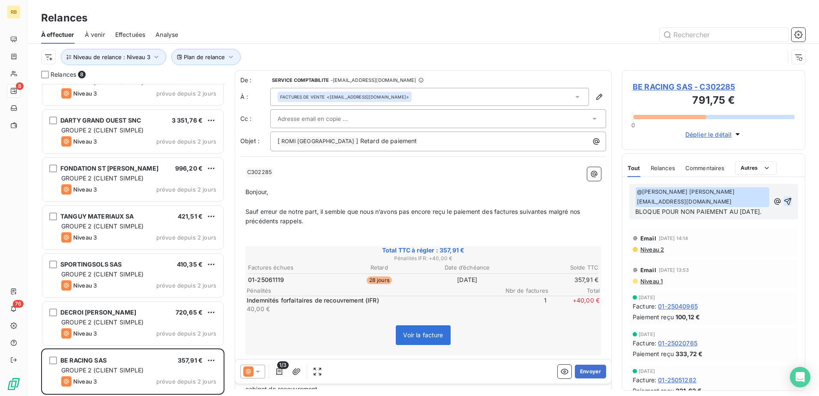
click at [783, 202] on icon "button" at bounding box center [787, 201] width 9 height 9
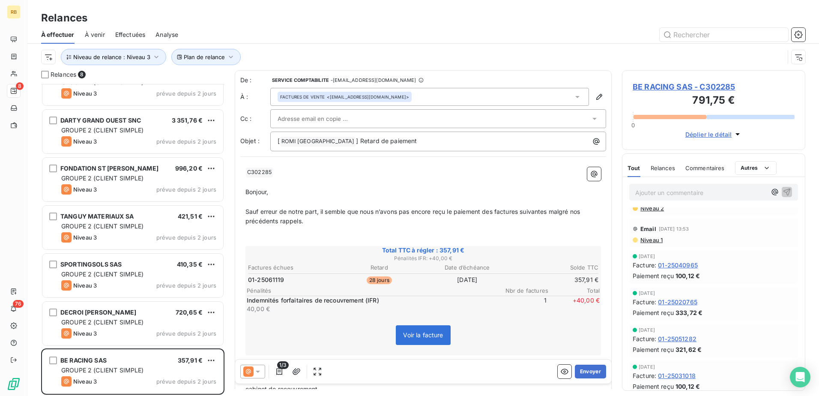
scroll to position [86, 0]
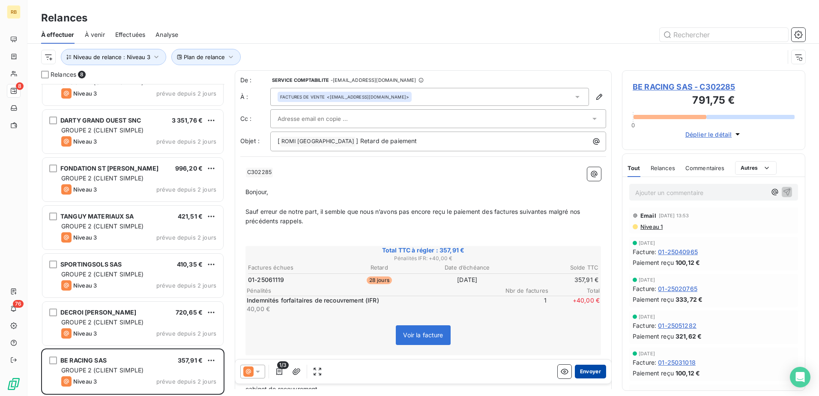
click at [587, 369] on button "Envoyer" at bounding box center [590, 371] width 31 height 14
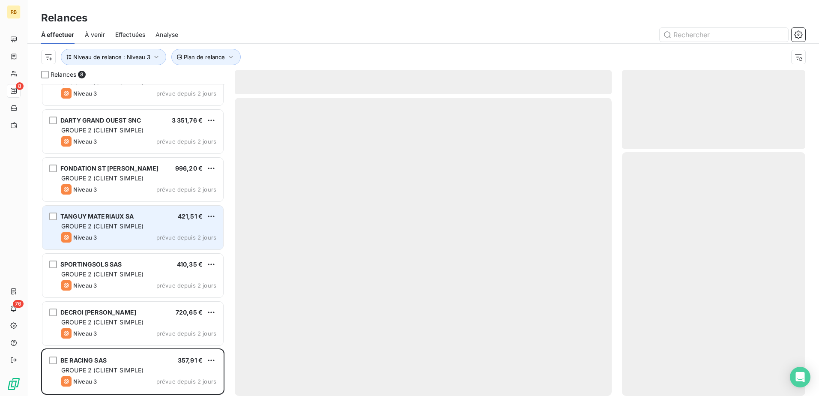
scroll to position [24, 0]
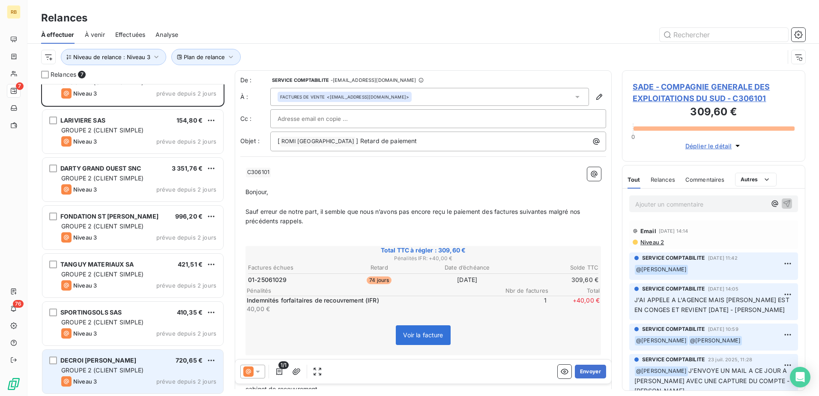
click at [143, 359] on div "DECROI [PERSON_NAME] 720,65 €" at bounding box center [138, 360] width 155 height 8
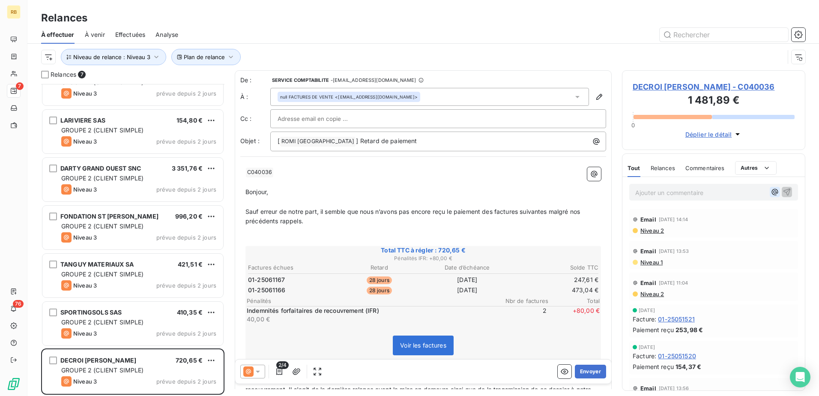
click at [772, 191] on icon "button" at bounding box center [775, 192] width 6 height 6
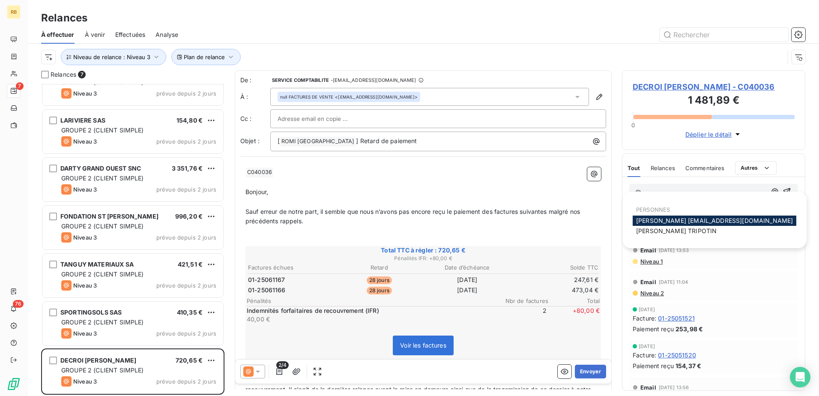
click at [703, 220] on span "[PERSON_NAME] [PERSON_NAME][EMAIL_ADDRESS][DOMAIN_NAME]" at bounding box center [714, 220] width 157 height 7
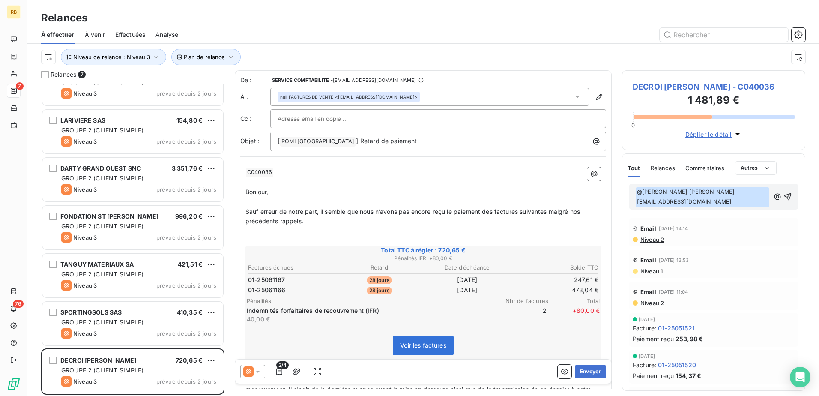
click at [750, 191] on p "﻿ @ [PERSON_NAME] [PERSON_NAME][EMAIL_ADDRESS][DOMAIN_NAME] ﻿ ﻿" at bounding box center [702, 197] width 134 height 20
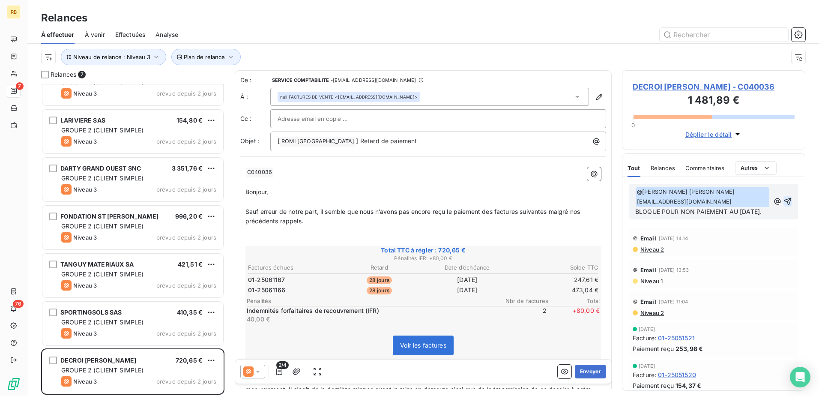
click at [783, 203] on icon "button" at bounding box center [787, 201] width 9 height 9
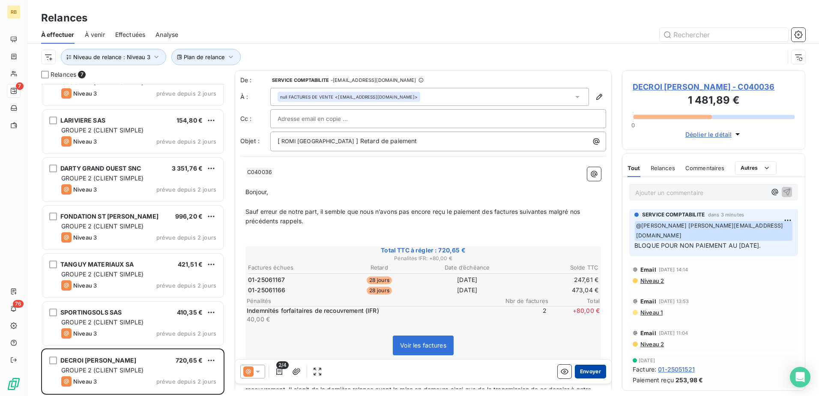
click at [587, 372] on button "Envoyer" at bounding box center [590, 371] width 31 height 14
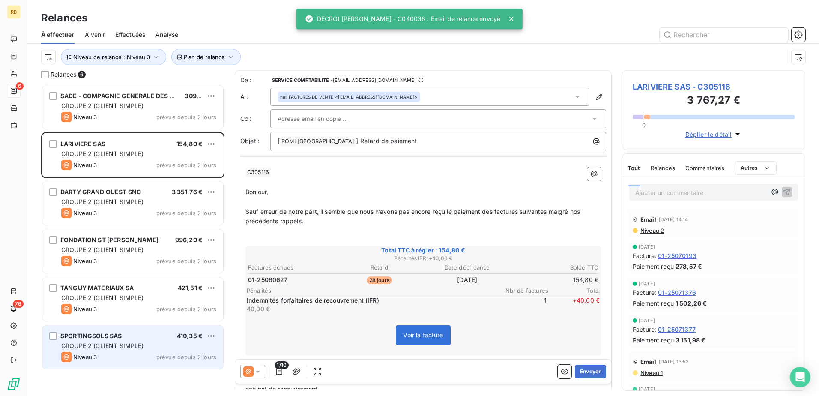
click at [137, 343] on span "GROUPE 2 (CLIENT SIMPLE)" at bounding box center [102, 345] width 83 height 7
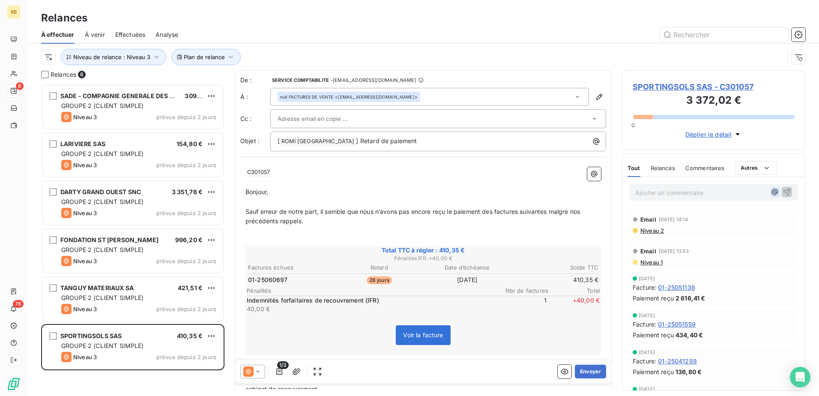
click at [770, 191] on icon "button" at bounding box center [774, 192] width 9 height 9
click at [707, 229] on span "[PERSON_NAME]" at bounding box center [720, 230] width 102 height 7
click at [719, 197] on p "﻿ @ [PERSON_NAME] ﻿ ﻿" at bounding box center [700, 192] width 131 height 10
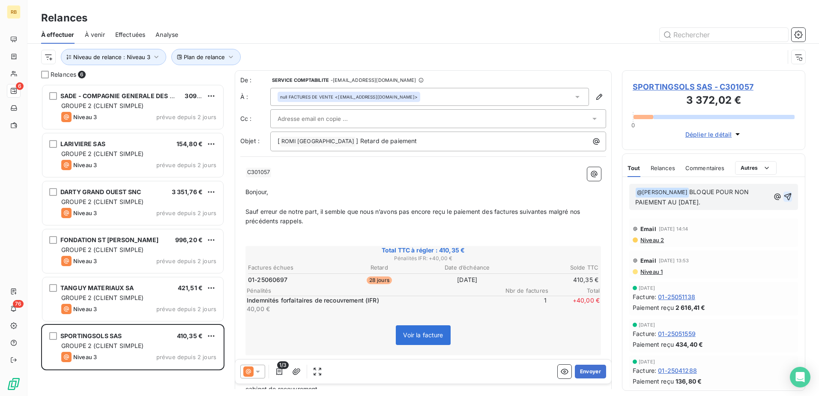
click at [784, 197] on icon "button" at bounding box center [787, 196] width 7 height 7
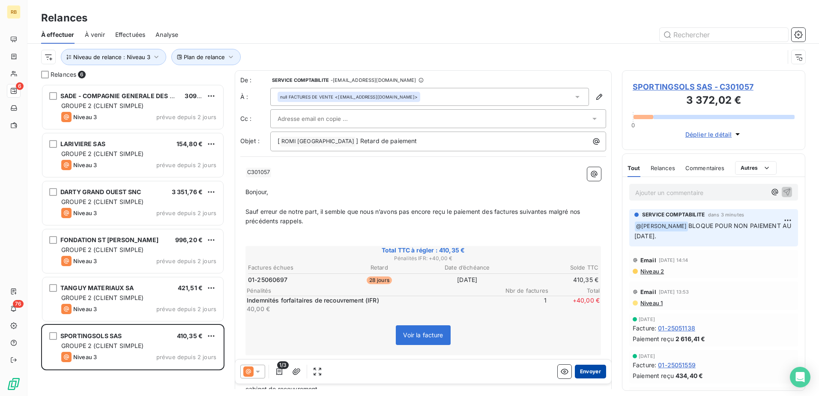
click at [590, 369] on button "Envoyer" at bounding box center [590, 371] width 31 height 14
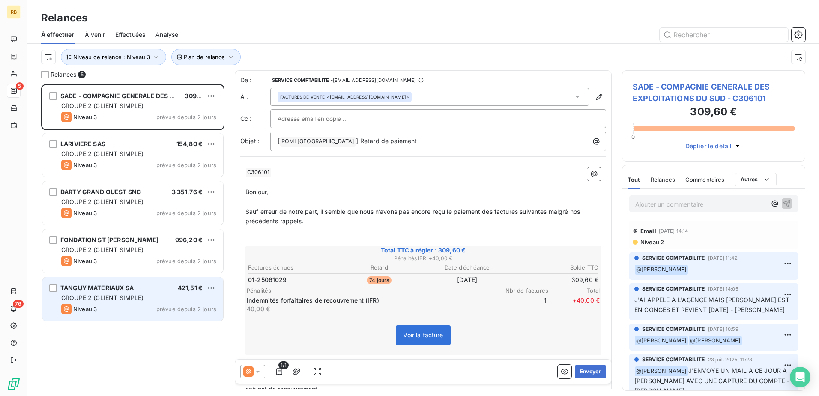
click at [137, 293] on div "TANGUY MATERIAUX SA 421,51 € GROUPE 2 (CLIENT SIMPLE) Niveau 3 prévue depuis 2 …" at bounding box center [132, 299] width 181 height 44
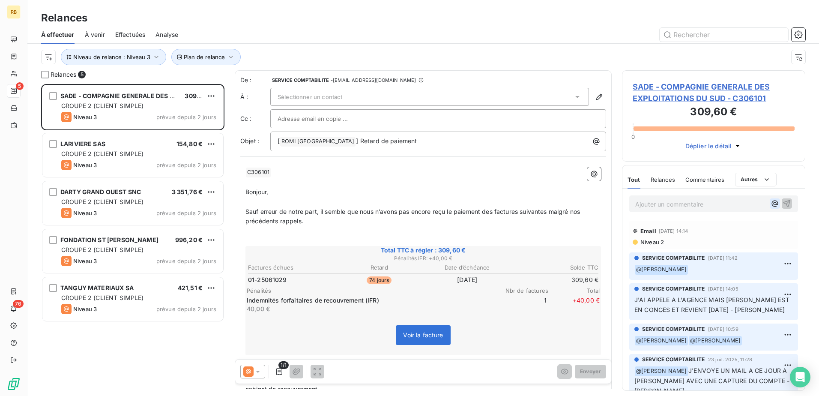
click at [772, 204] on icon "button" at bounding box center [775, 203] width 6 height 6
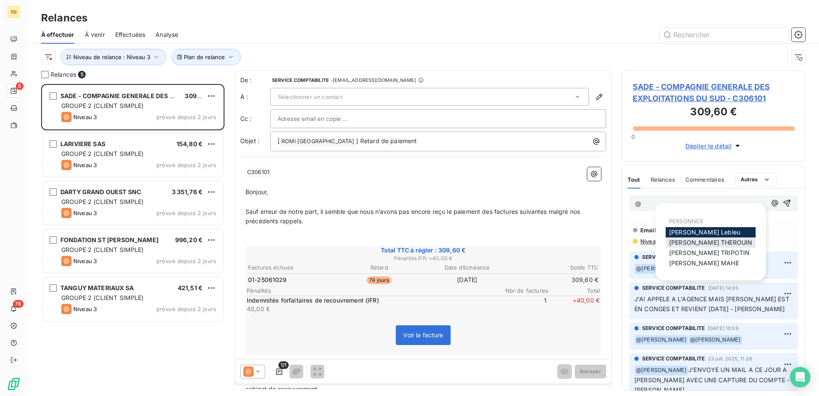
click at [709, 244] on span "[PERSON_NAME]" at bounding box center [710, 241] width 83 height 7
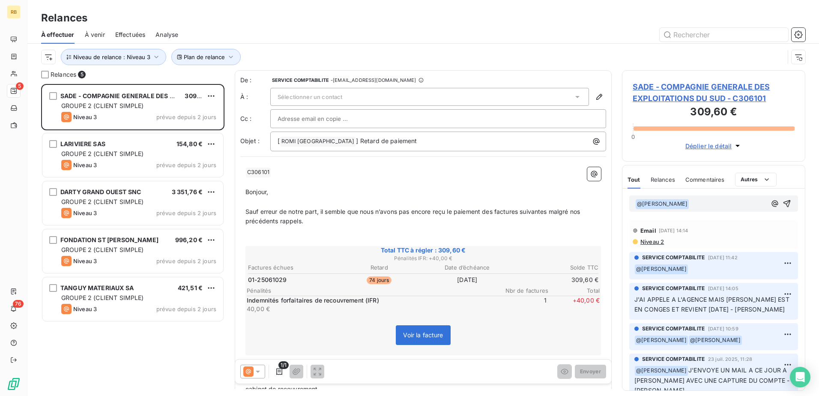
click at [725, 206] on p "﻿ @ [PERSON_NAME] ﻿ ﻿" at bounding box center [700, 204] width 131 height 10
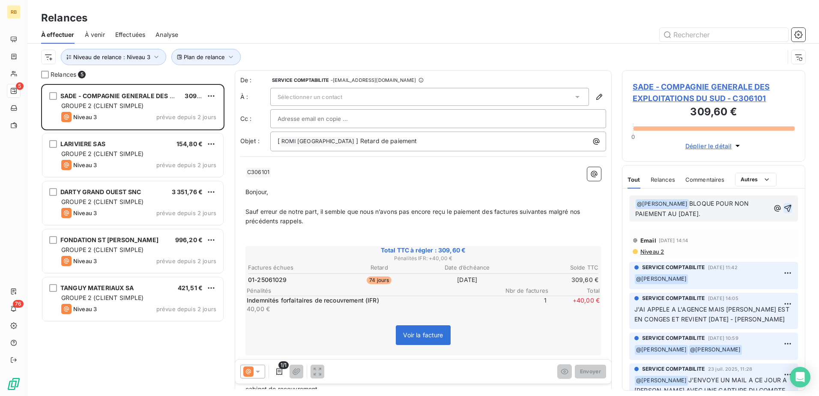
click at [783, 206] on icon "button" at bounding box center [787, 208] width 9 height 9
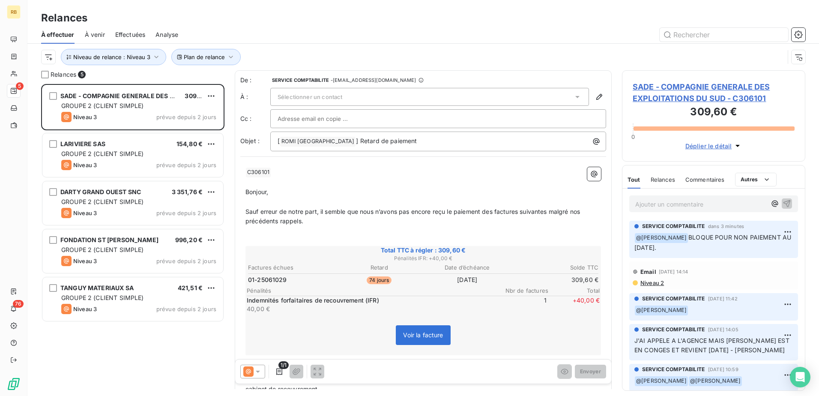
click at [440, 99] on div "Sélectionner un contact" at bounding box center [429, 97] width 319 height 18
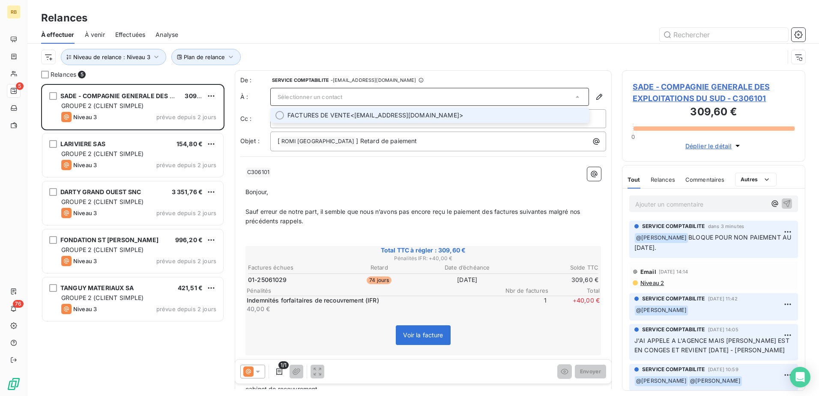
click at [437, 109] on li "FACTURES DE VENTE <[EMAIL_ADDRESS][DOMAIN_NAME]>" at bounding box center [429, 114] width 319 height 15
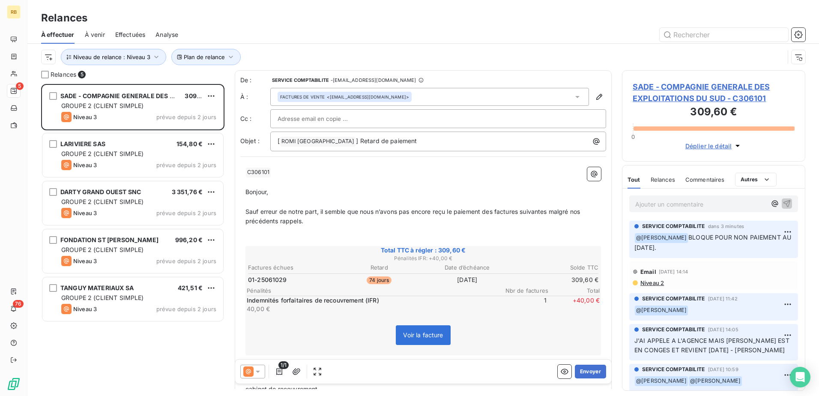
click at [686, 102] on span "SADE - COMPAGNIE GENERALE DES EXPLOITATIONS DU SUD - C306101" at bounding box center [713, 92] width 162 height 23
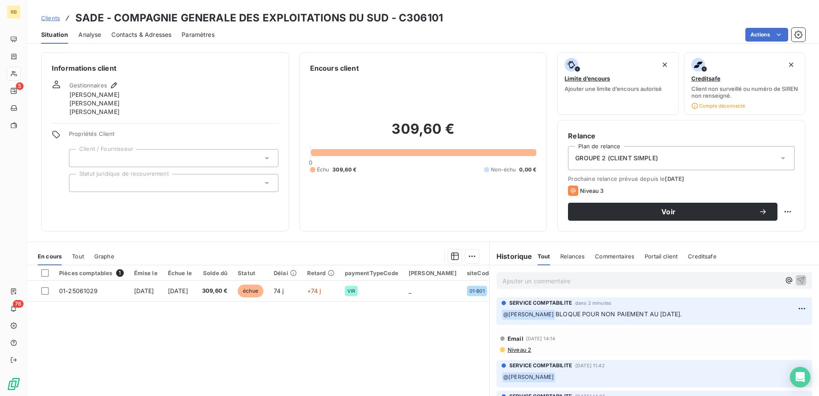
click at [155, 36] on span "Contacts & Adresses" at bounding box center [141, 34] width 60 height 9
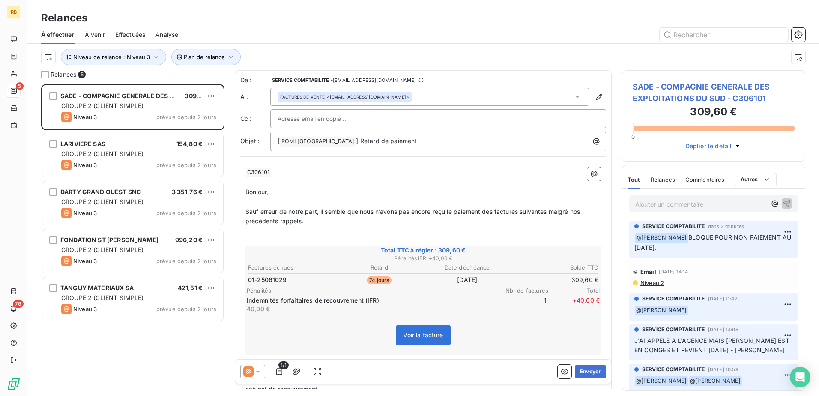
scroll to position [305, 177]
click at [591, 379] on div "1/1 Envoyer" at bounding box center [423, 371] width 376 height 24
click at [592, 364] on button "Envoyer" at bounding box center [590, 371] width 31 height 14
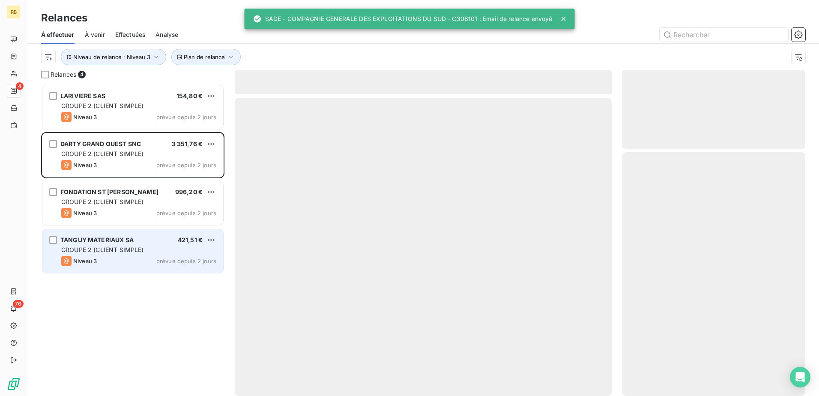
click at [108, 243] on div "TANGUY MATERIAUX SA" at bounding box center [96, 239] width 73 height 9
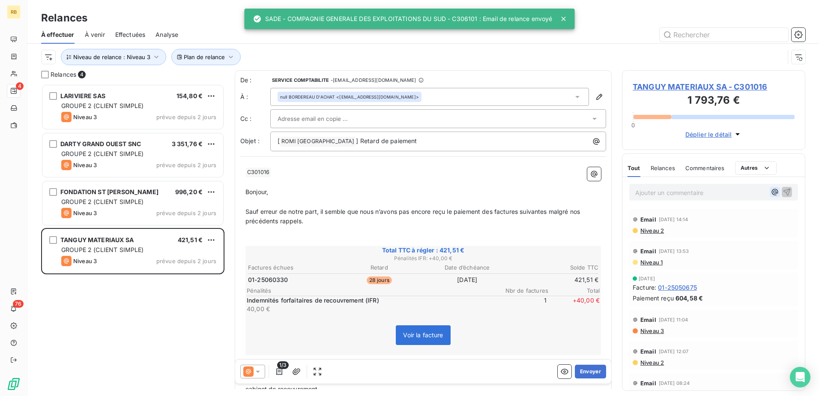
click at [772, 191] on icon "button" at bounding box center [775, 192] width 6 height 6
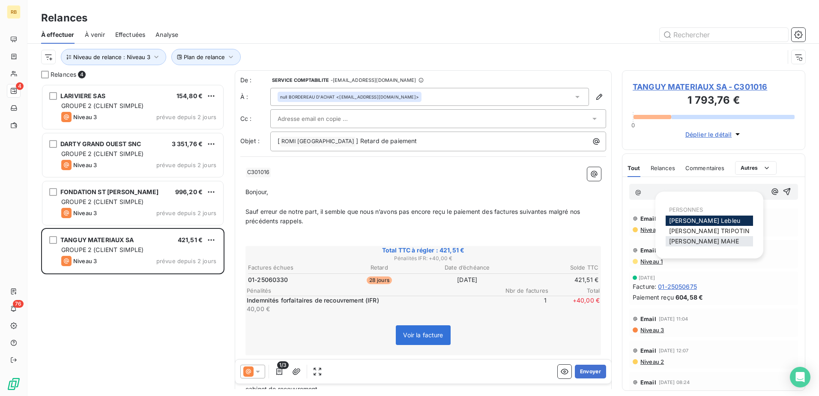
click at [710, 242] on div "[PERSON_NAME]" at bounding box center [708, 241] width 87 height 10
click at [712, 240] on div "[PERSON_NAME]" at bounding box center [708, 241] width 87 height 10
click at [711, 240] on div "[PERSON_NAME]" at bounding box center [708, 241] width 87 height 10
click at [716, 221] on div "[PERSON_NAME]" at bounding box center [708, 220] width 87 height 10
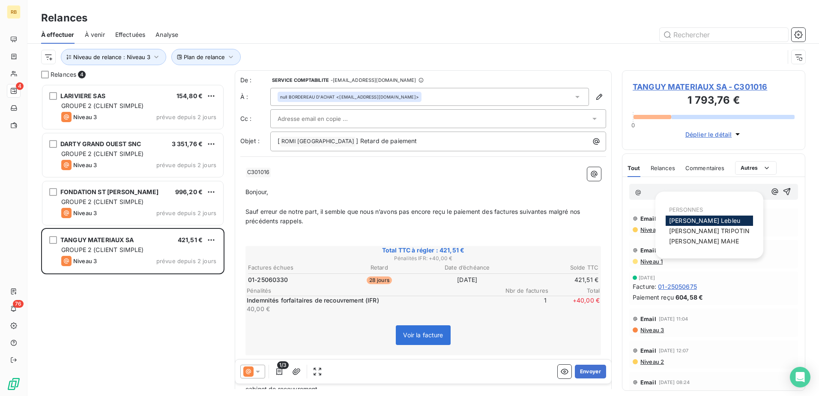
click at [670, 188] on p "@" at bounding box center [700, 192] width 131 height 10
click at [696, 220] on span "[PERSON_NAME]" at bounding box center [704, 220] width 71 height 7
click at [688, 219] on span "[DATE] 14:14" at bounding box center [673, 218] width 30 height 5
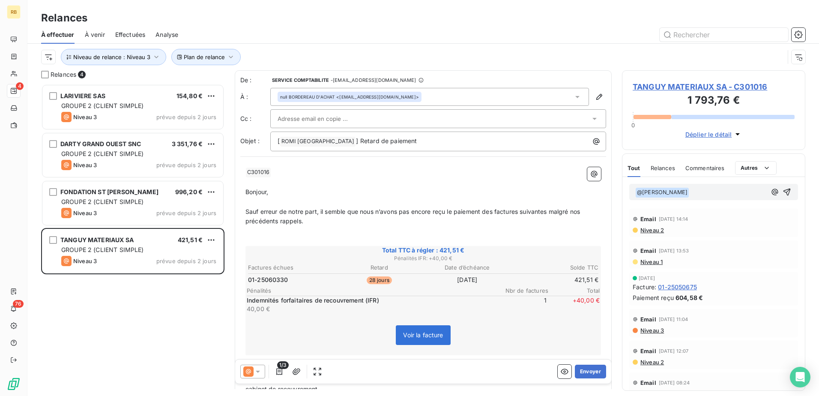
drag, startPoint x: 696, startPoint y: 219, endPoint x: 735, endPoint y: 226, distance: 39.6
click at [735, 226] on div "Niveau 2" at bounding box center [713, 229] width 162 height 7
click at [772, 193] on icon "button" at bounding box center [775, 191] width 6 height 6
click at [691, 245] on div "[PERSON_NAME]" at bounding box center [708, 241] width 87 height 10
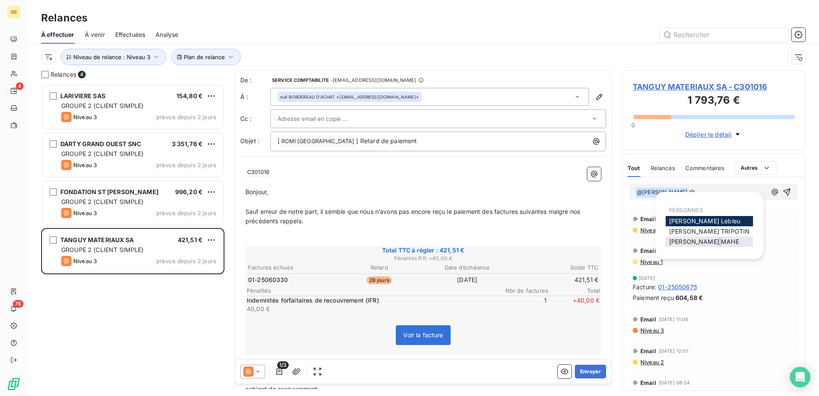
click at [691, 244] on span "[PERSON_NAME]" at bounding box center [704, 241] width 70 height 7
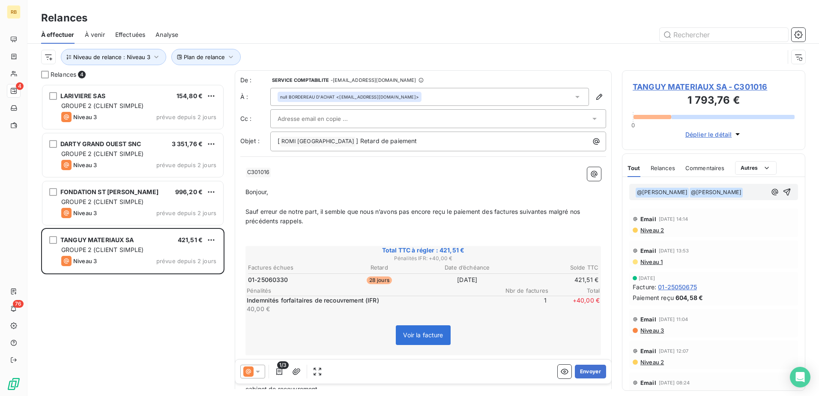
click at [691, 244] on div "Email [DATE] 13:53" at bounding box center [713, 251] width 162 height 14
drag, startPoint x: 691, startPoint y: 244, endPoint x: 740, endPoint y: 271, distance: 56.0
click at [740, 272] on div "[DATE] Facture : 01-25050675 Paiement reçu 604,58 €" at bounding box center [713, 288] width 169 height 33
click at [739, 195] on p "﻿ @ [PERSON_NAME] ﻿ ﻿ @ [PERSON_NAME] ﻿ ﻿" at bounding box center [700, 192] width 131 height 10
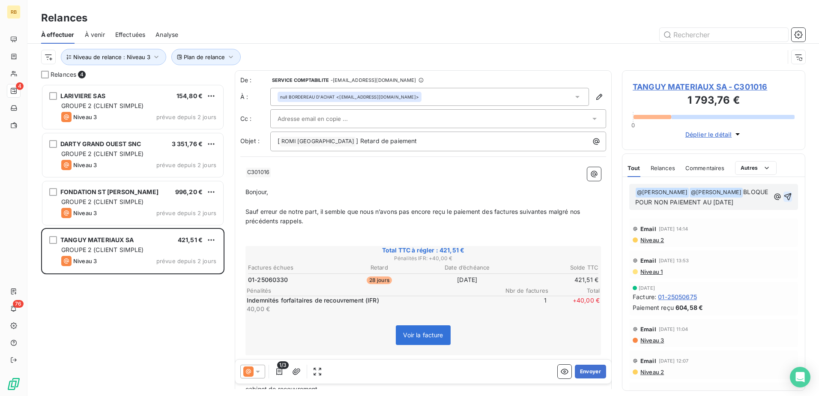
click at [783, 197] on icon "button" at bounding box center [787, 196] width 9 height 9
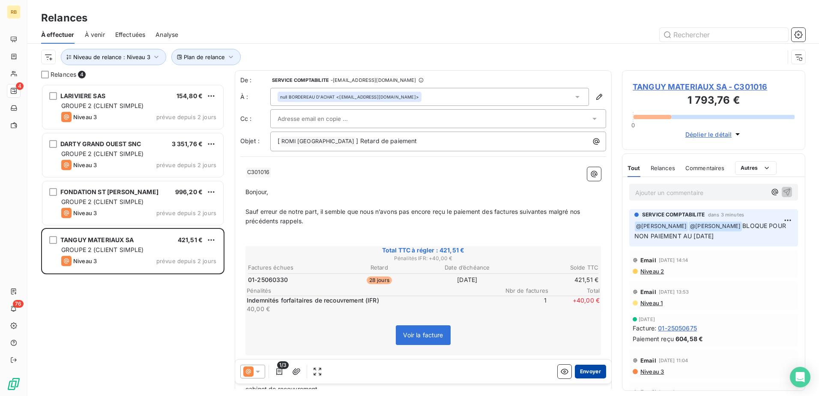
click at [578, 375] on button "Envoyer" at bounding box center [590, 371] width 31 height 14
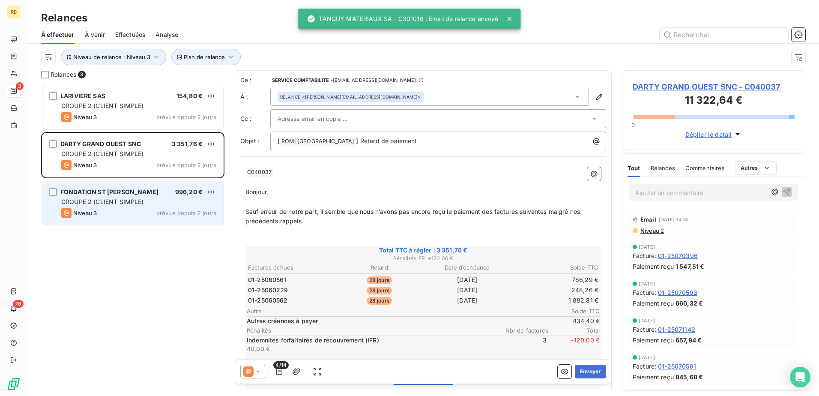
click at [113, 190] on span "FONDATION ST [PERSON_NAME]" at bounding box center [109, 191] width 98 height 7
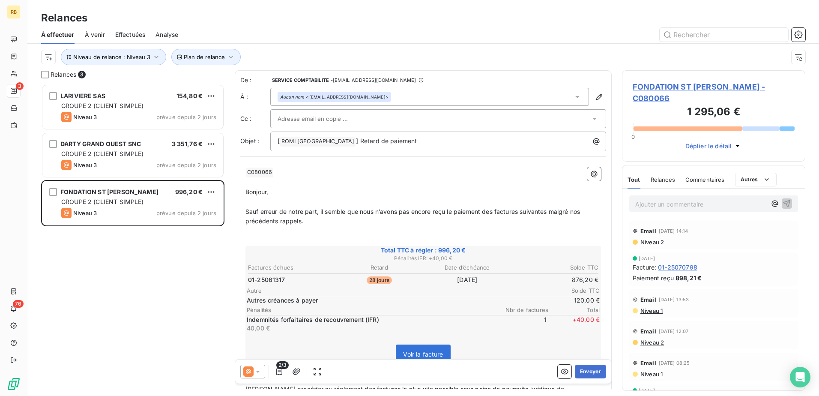
click at [745, 199] on p "Ajouter un commentaire ﻿" at bounding box center [700, 204] width 131 height 11
click at [770, 199] on icon "button" at bounding box center [774, 203] width 9 height 9
click at [709, 222] on div "ISSA DRAVE" at bounding box center [708, 220] width 87 height 10
click at [694, 220] on span "ISSA DRAVE" at bounding box center [687, 220] width 36 height 7
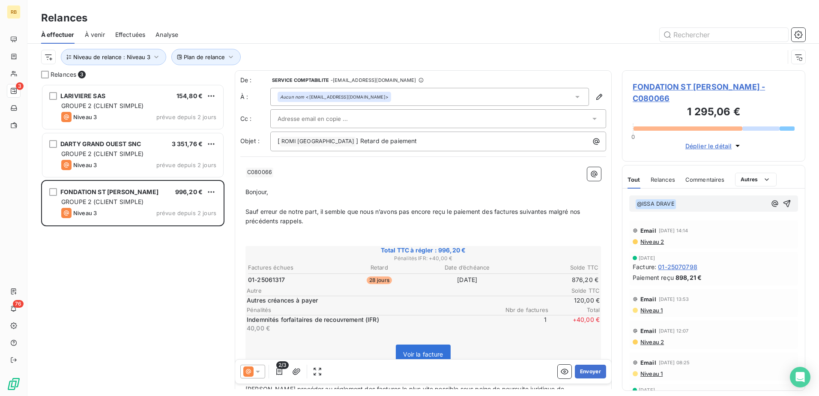
click at [688, 228] on span "[DATE] 14:14" at bounding box center [673, 230] width 30 height 5
drag, startPoint x: 694, startPoint y: 220, endPoint x: 687, endPoint y: 192, distance: 29.1
click at [687, 199] on p "﻿ @ ISSA DRAVE ﻿ ﻿" at bounding box center [700, 204] width 131 height 10
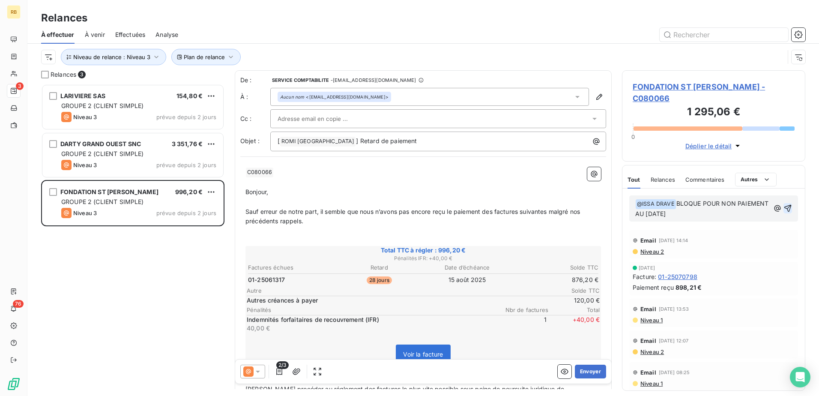
click at [784, 205] on icon "button" at bounding box center [787, 208] width 7 height 7
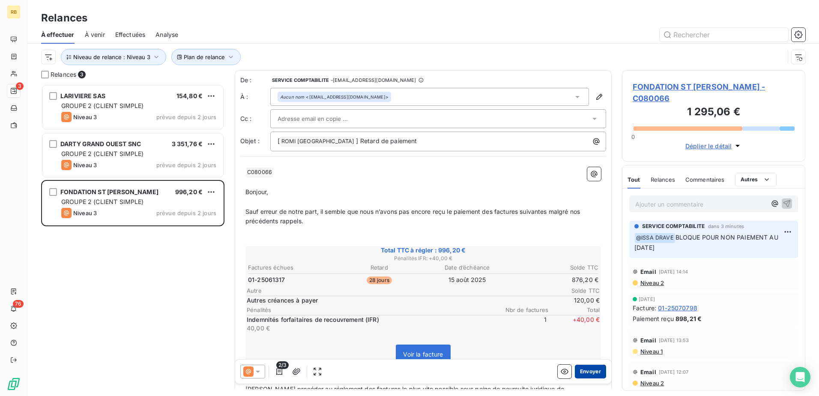
click at [582, 372] on button "Envoyer" at bounding box center [590, 371] width 31 height 14
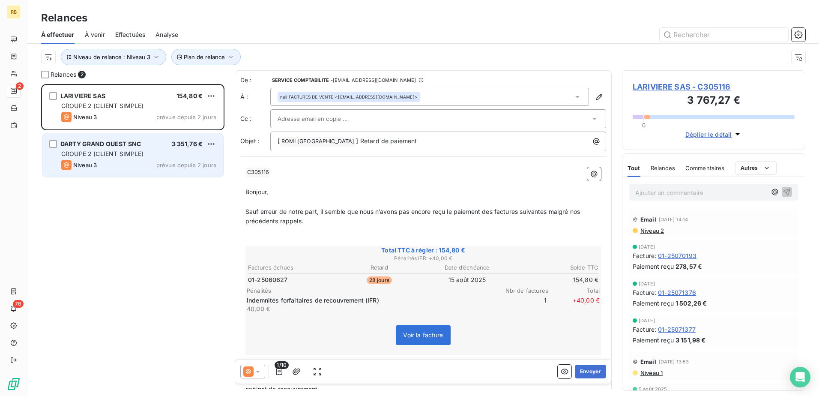
click at [120, 149] on div "GROUPE 2 (CLIENT SIMPLE)" at bounding box center [138, 153] width 155 height 9
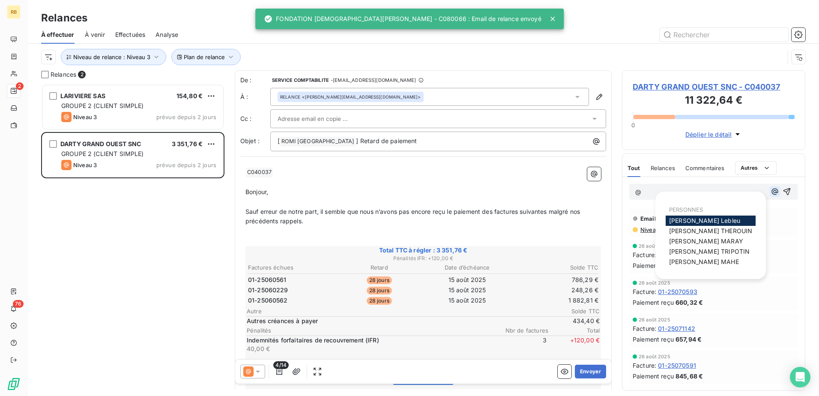
click at [770, 194] on icon "button" at bounding box center [774, 191] width 9 height 9
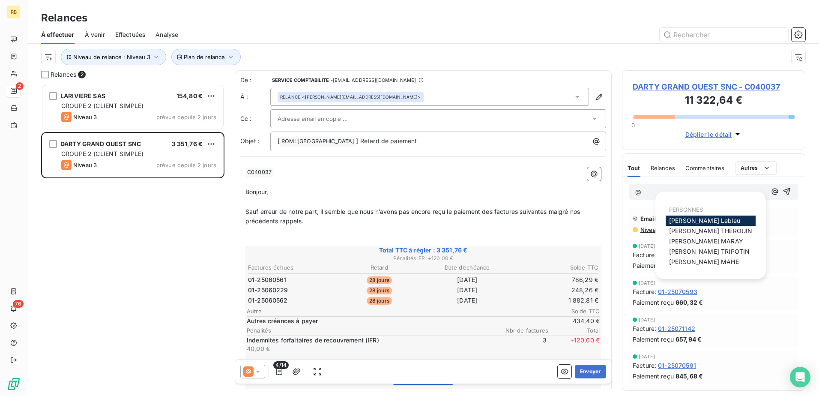
click at [790, 161] on div "Tout Relances Commentaires Portail client Creditsafe Tout Relances Commentaires…" at bounding box center [713, 168] width 182 height 18
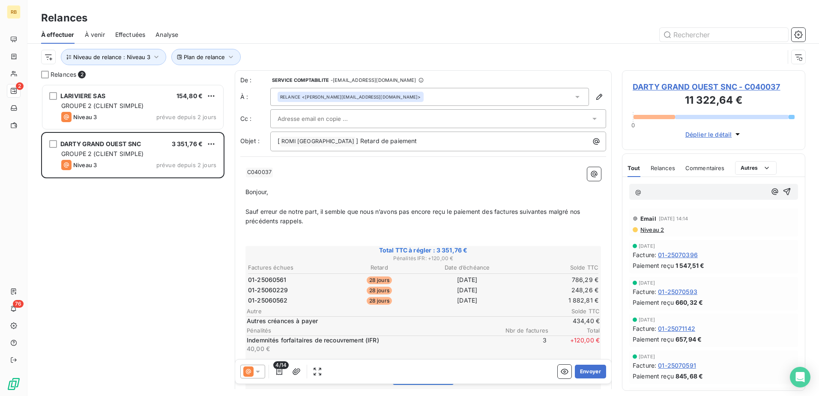
click at [725, 195] on body "RB 2 76 Relances À effectuer À venir Effectuées Analyse Plan de relance Niveau …" at bounding box center [409, 198] width 819 height 396
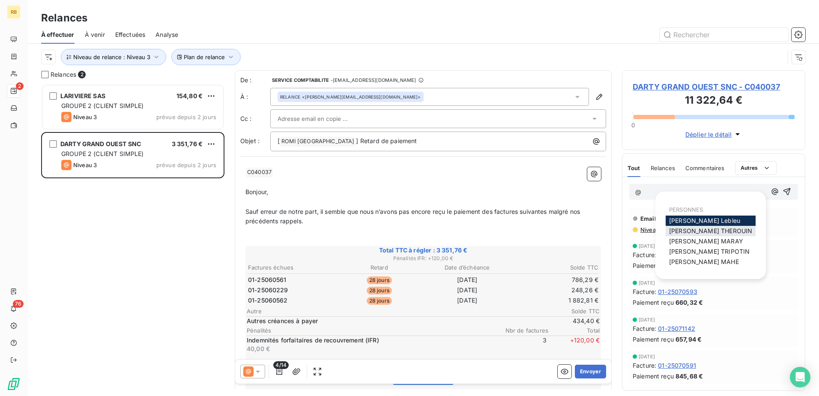
click at [721, 231] on div "[PERSON_NAME]" at bounding box center [710, 231] width 90 height 10
click at [739, 229] on div "[PERSON_NAME]" at bounding box center [710, 231] width 90 height 10
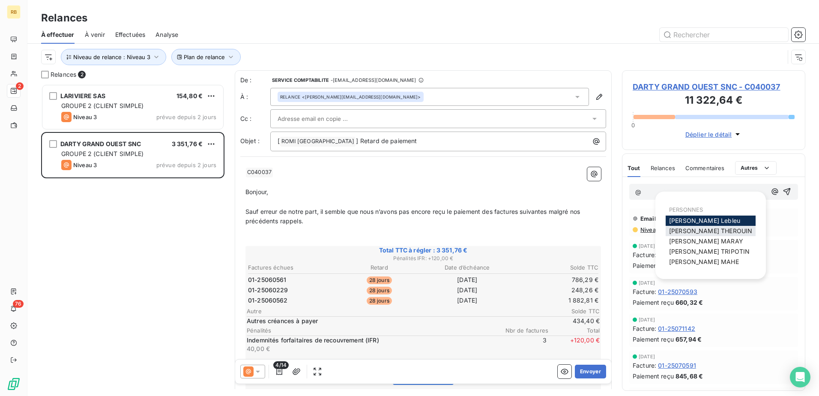
click at [739, 229] on div "[PERSON_NAME]" at bounding box center [710, 231] width 90 height 10
click at [738, 229] on div "[PERSON_NAME]" at bounding box center [710, 231] width 90 height 10
click at [724, 220] on div "[PERSON_NAME]" at bounding box center [710, 220] width 90 height 10
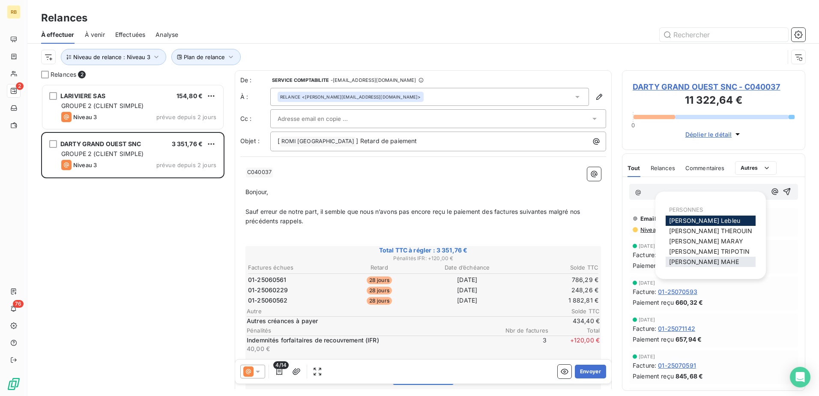
click at [692, 258] on span "[PERSON_NAME]" at bounding box center [704, 261] width 70 height 7
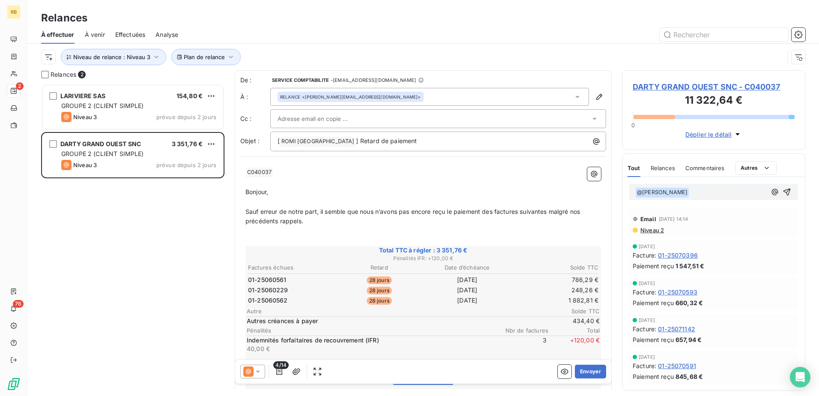
click at [694, 257] on span "01-25070396" at bounding box center [678, 254] width 40 height 9
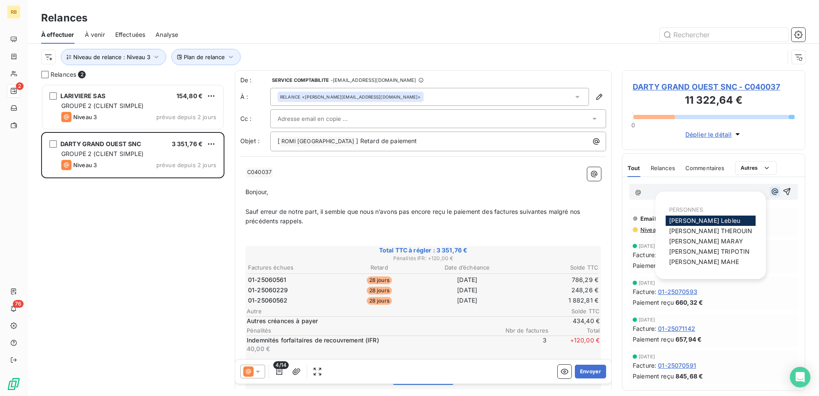
click at [772, 192] on button "button" at bounding box center [774, 191] width 10 height 10
click at [702, 266] on div "[PERSON_NAME]" at bounding box center [710, 261] width 90 height 10
click at [704, 262] on span "[PERSON_NAME]" at bounding box center [704, 261] width 70 height 7
click at [704, 262] on span "1 547,51 €" at bounding box center [689, 265] width 29 height 9
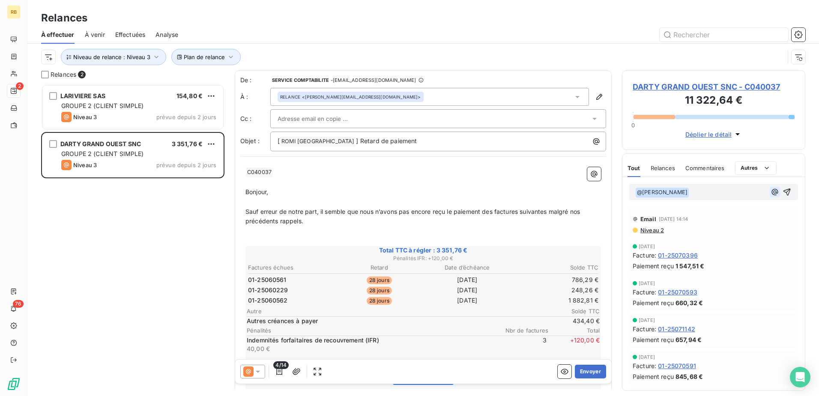
click at [770, 193] on icon "button" at bounding box center [774, 192] width 9 height 9
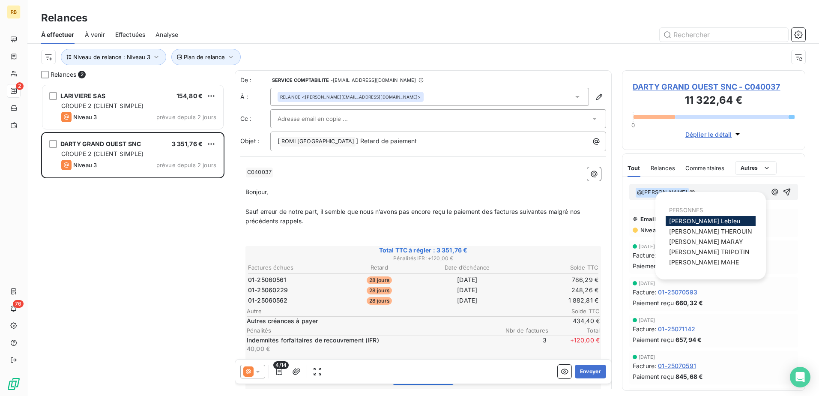
click at [711, 221] on div "[PERSON_NAME]" at bounding box center [710, 221] width 90 height 10
click at [717, 221] on div "[PERSON_NAME]" at bounding box center [710, 221] width 90 height 10
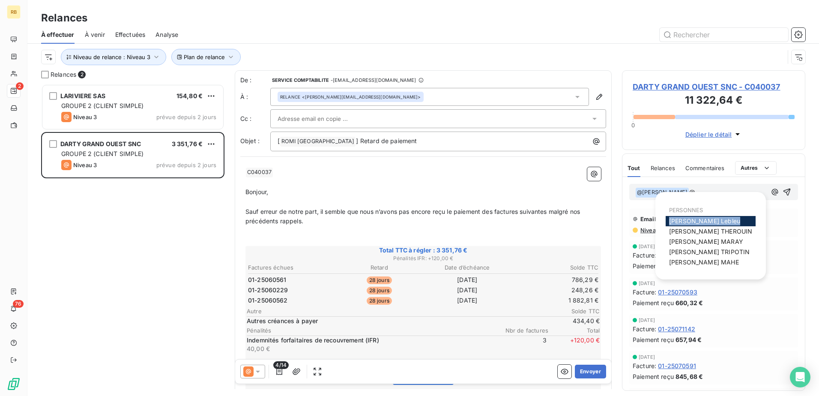
click at [717, 221] on div "[PERSON_NAME]" at bounding box center [710, 221] width 90 height 10
drag, startPoint x: 717, startPoint y: 221, endPoint x: 738, endPoint y: 223, distance: 20.6
click at [738, 223] on div "[PERSON_NAME]" at bounding box center [710, 221] width 90 height 10
click at [740, 223] on div "[PERSON_NAME]" at bounding box center [710, 221] width 90 height 10
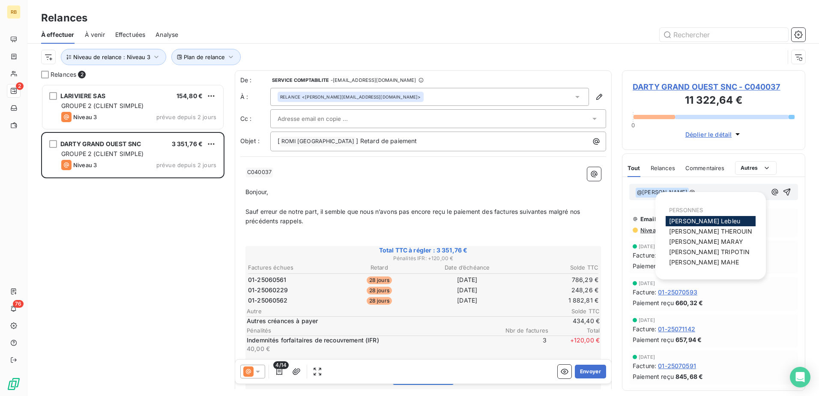
click at [740, 223] on div "[PERSON_NAME]" at bounding box center [710, 221] width 90 height 10
click at [685, 220] on span "[PERSON_NAME]" at bounding box center [704, 220] width 71 height 7
click at [685, 220] on span "[DATE] 14:14" at bounding box center [673, 218] width 30 height 5
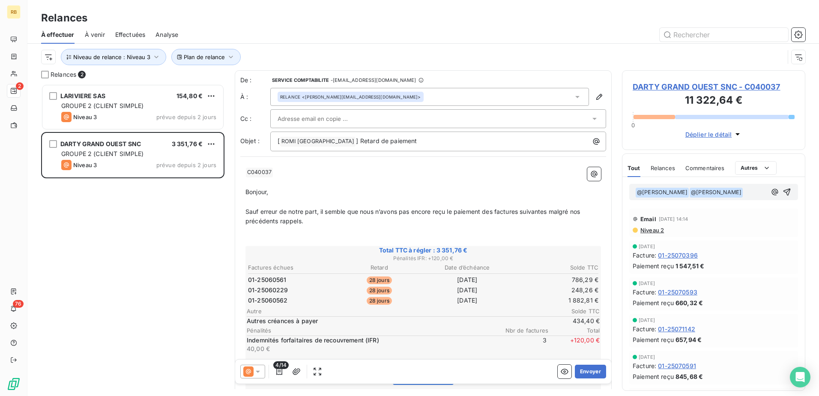
drag, startPoint x: 685, startPoint y: 220, endPoint x: 748, endPoint y: 222, distance: 62.1
click at [748, 222] on div "Email [DATE] 14:14" at bounding box center [713, 219] width 162 height 14
click at [770, 196] on icon "button" at bounding box center [774, 192] width 9 height 9
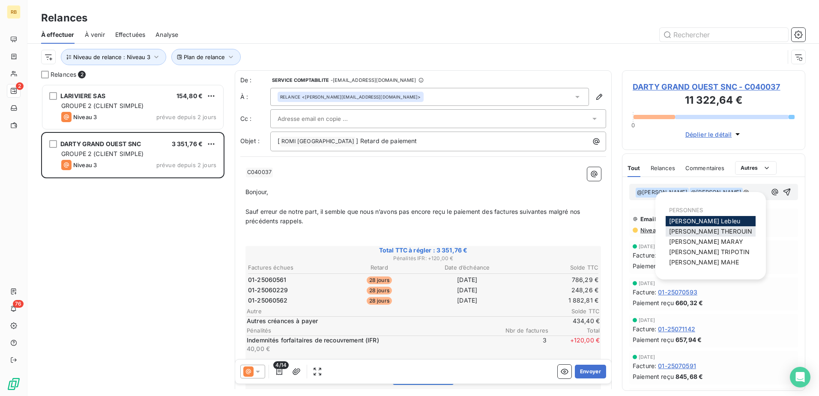
click at [676, 232] on span "[PERSON_NAME]" at bounding box center [710, 230] width 83 height 7
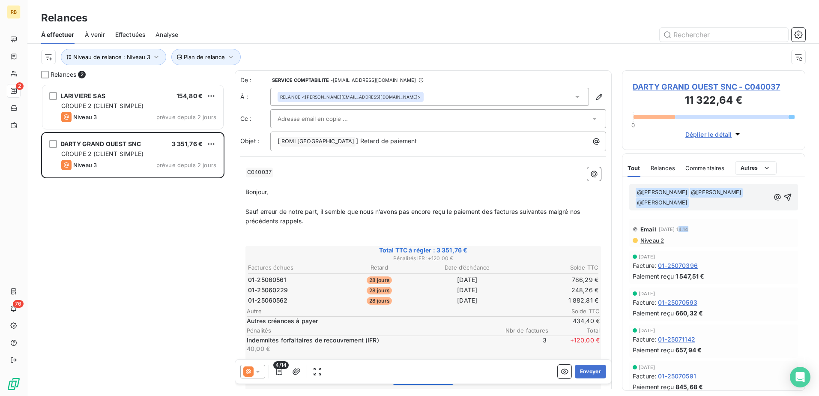
click at [676, 232] on div "Email [DATE] 14:14" at bounding box center [713, 229] width 162 height 14
drag, startPoint x: 676, startPoint y: 232, endPoint x: 725, endPoint y: 209, distance: 54.6
click at [725, 209] on div "﻿ @ [PERSON_NAME] ﻿ ﻿ @ [PERSON_NAME] ﻿ ﻿ @ [PERSON_NAME] ﻿ ﻿" at bounding box center [713, 197] width 169 height 27
click at [725, 208] on div "﻿ @ [PERSON_NAME] ﻿ ﻿ @ [PERSON_NAME] ﻿ ﻿ @ [PERSON_NAME] ﻿ ﻿" at bounding box center [713, 197] width 169 height 27
click at [724, 206] on p "﻿ @ [PERSON_NAME] ﻿ ﻿ @ [PERSON_NAME] ﻿ ﻿ @ [PERSON_NAME] ﻿ ﻿" at bounding box center [702, 197] width 134 height 21
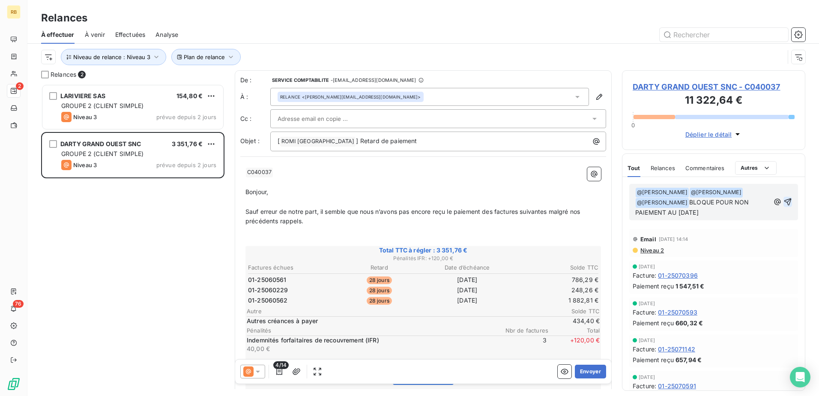
click at [783, 201] on icon "button" at bounding box center [787, 201] width 9 height 9
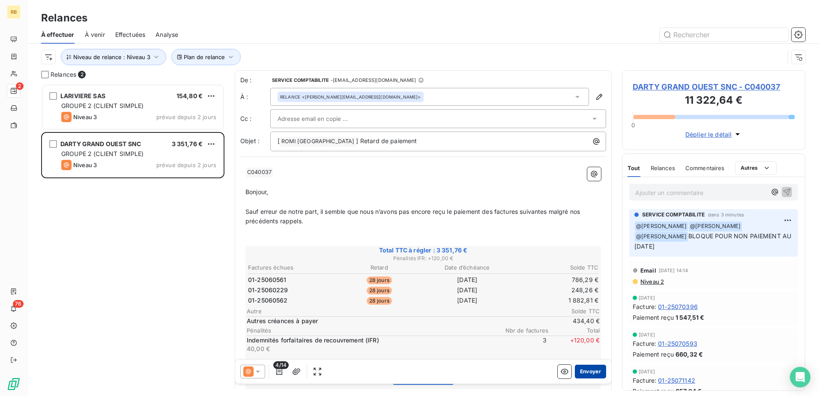
click at [587, 369] on button "Envoyer" at bounding box center [590, 371] width 31 height 14
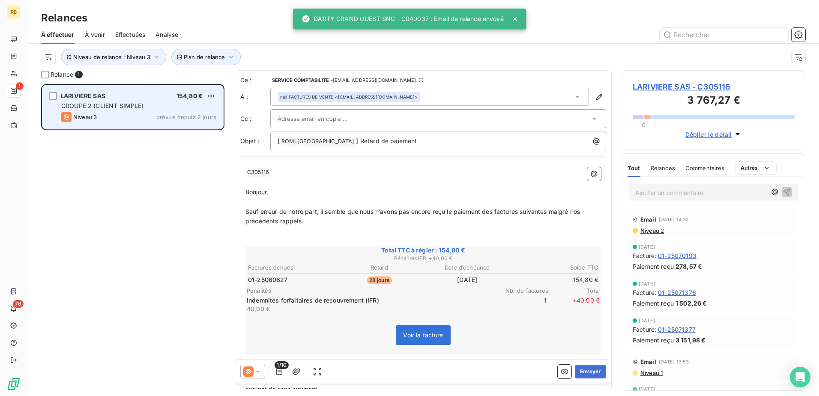
click at [155, 119] on div "Niveau 3 prévue depuis 2 jours" at bounding box center [138, 117] width 155 height 10
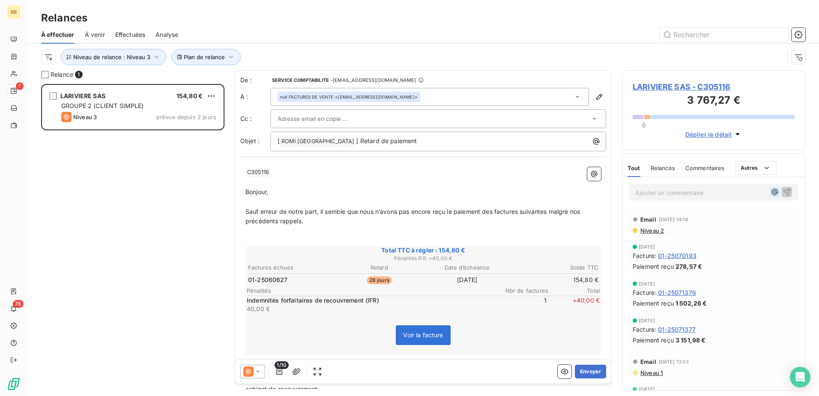
click at [770, 191] on icon "button" at bounding box center [774, 192] width 9 height 9
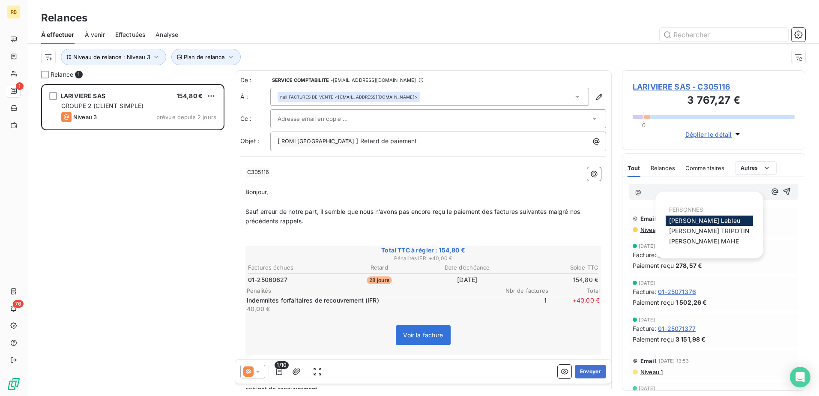
click at [689, 219] on span "[PERSON_NAME]" at bounding box center [704, 220] width 71 height 7
click at [770, 194] on icon "button" at bounding box center [774, 192] width 9 height 9
click at [698, 244] on span "[PERSON_NAME]" at bounding box center [704, 241] width 70 height 7
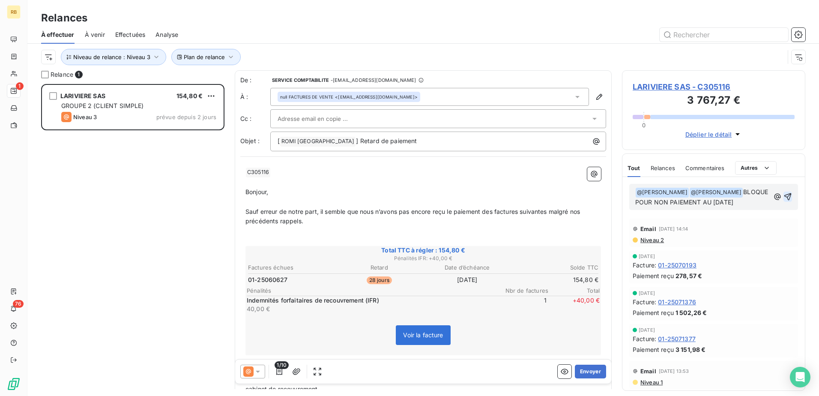
click at [783, 198] on icon "button" at bounding box center [787, 196] width 9 height 9
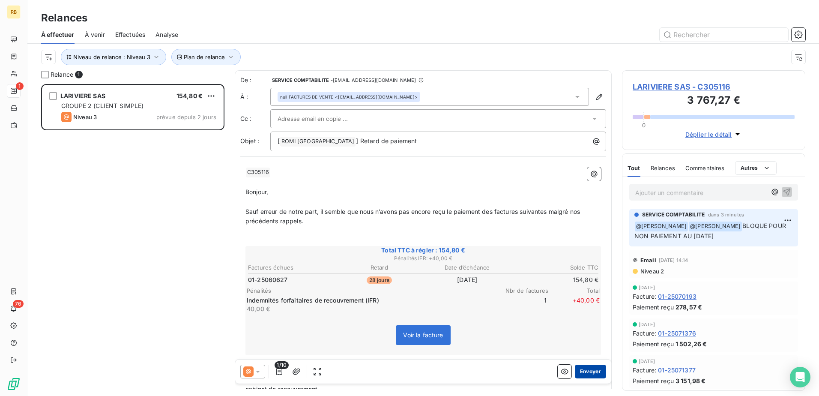
click at [580, 368] on button "Envoyer" at bounding box center [590, 371] width 31 height 14
